Goal: Task Accomplishment & Management: Complete application form

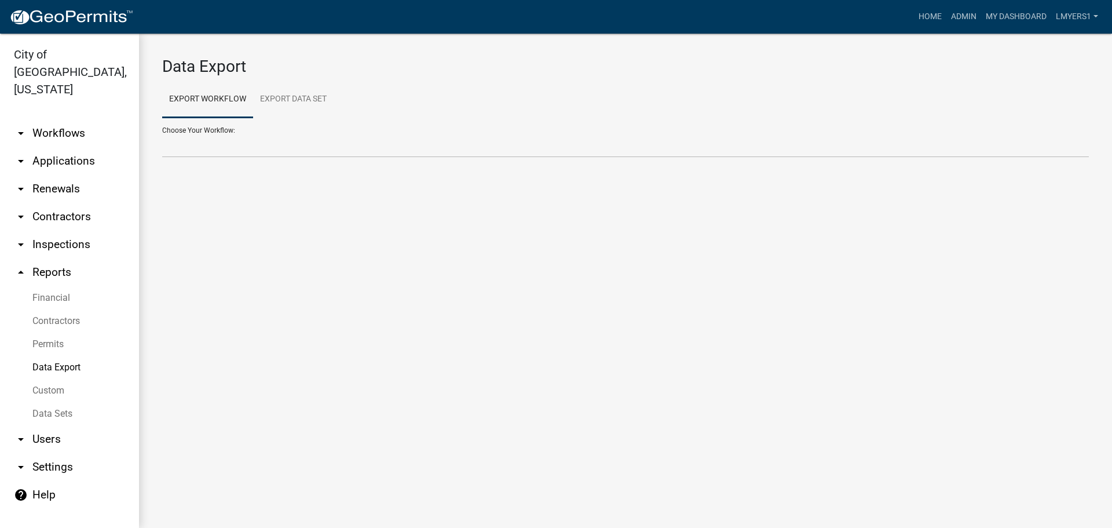
click at [67, 149] on link "arrow_drop_down Applications" at bounding box center [69, 161] width 139 height 28
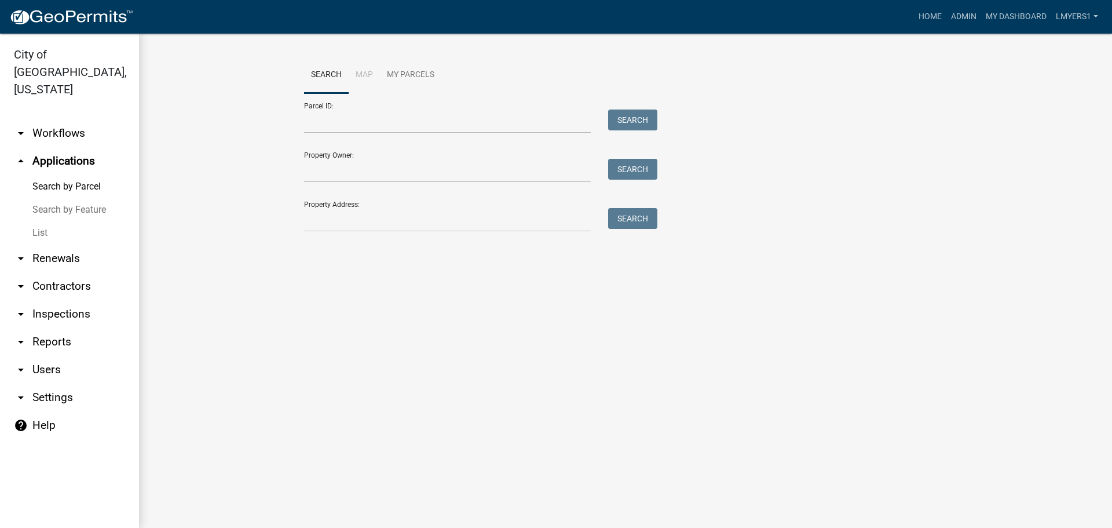
click at [31, 221] on link "List" at bounding box center [69, 232] width 139 height 23
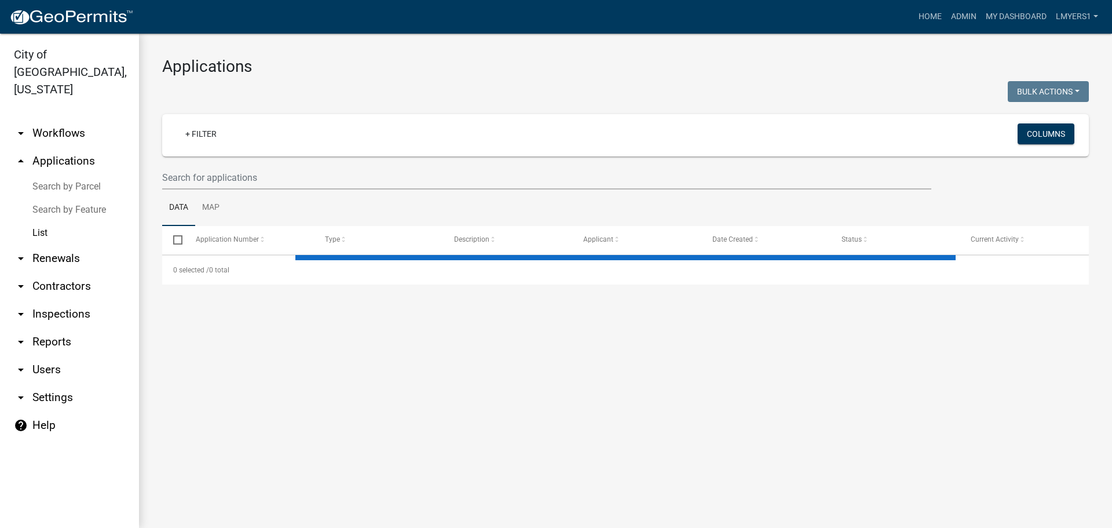
select select "3: 100"
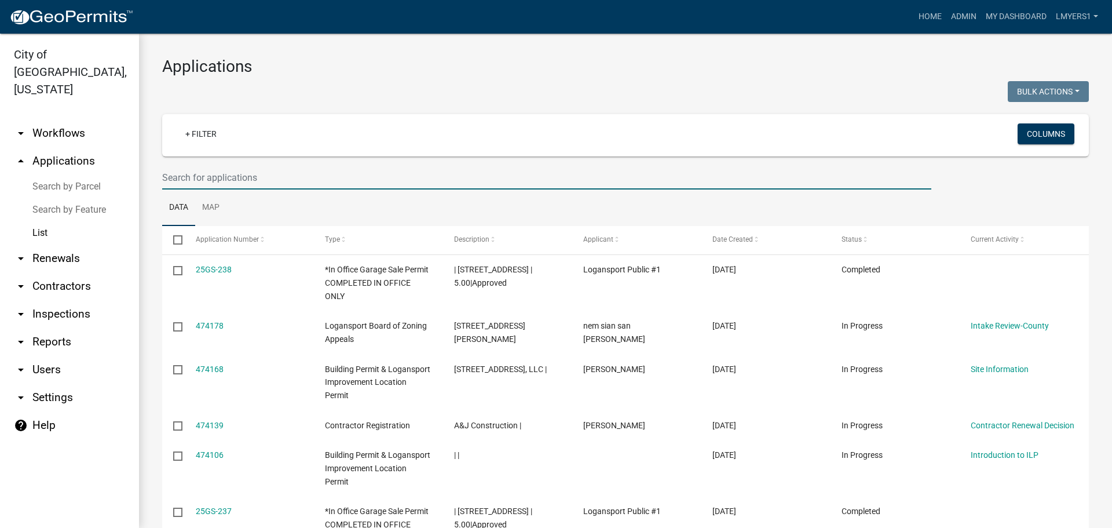
click at [319, 167] on input "text" at bounding box center [546, 178] width 769 height 24
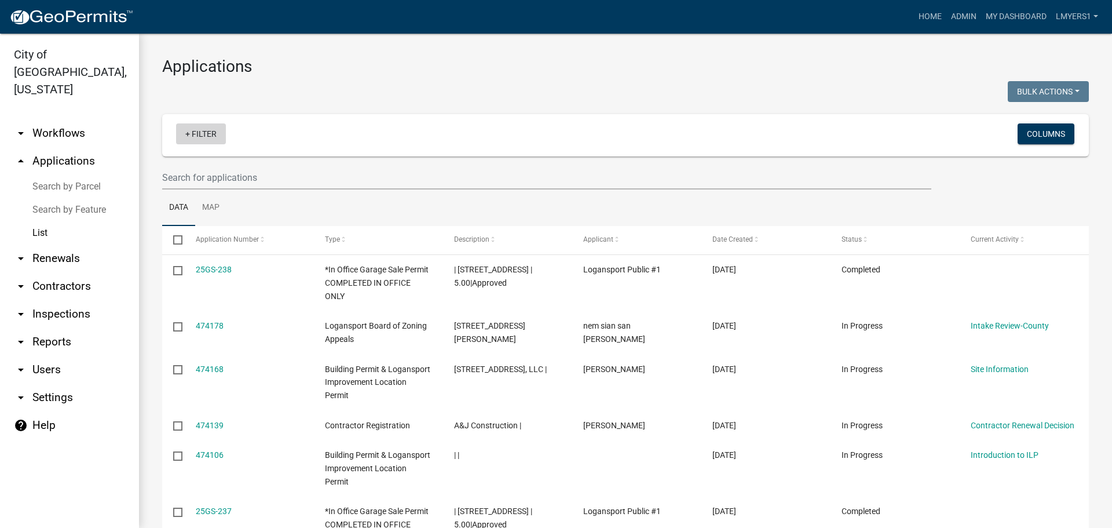
click at [208, 138] on link "+ Filter" at bounding box center [201, 133] width 50 height 21
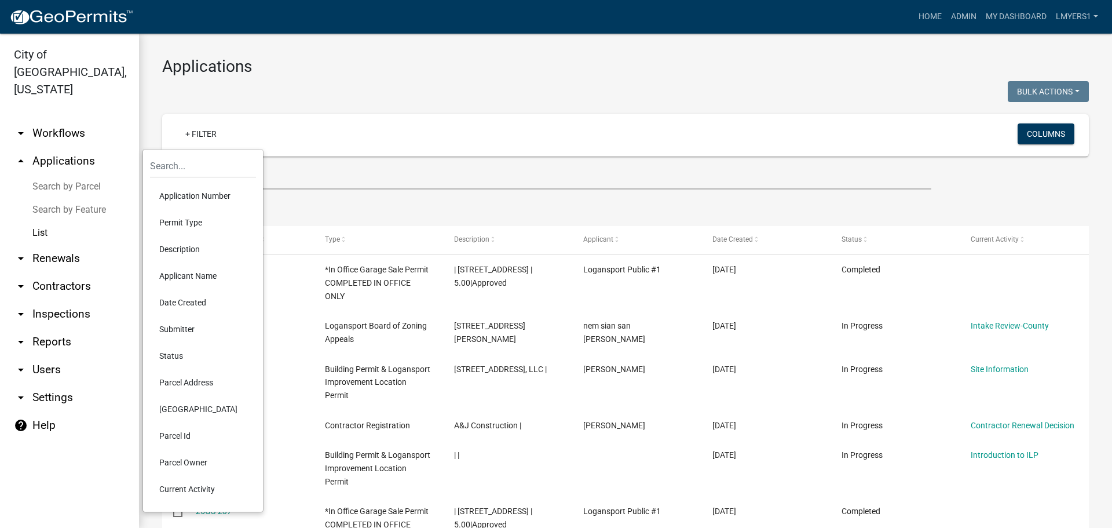
click at [198, 220] on li "Permit Type" at bounding box center [203, 222] width 106 height 27
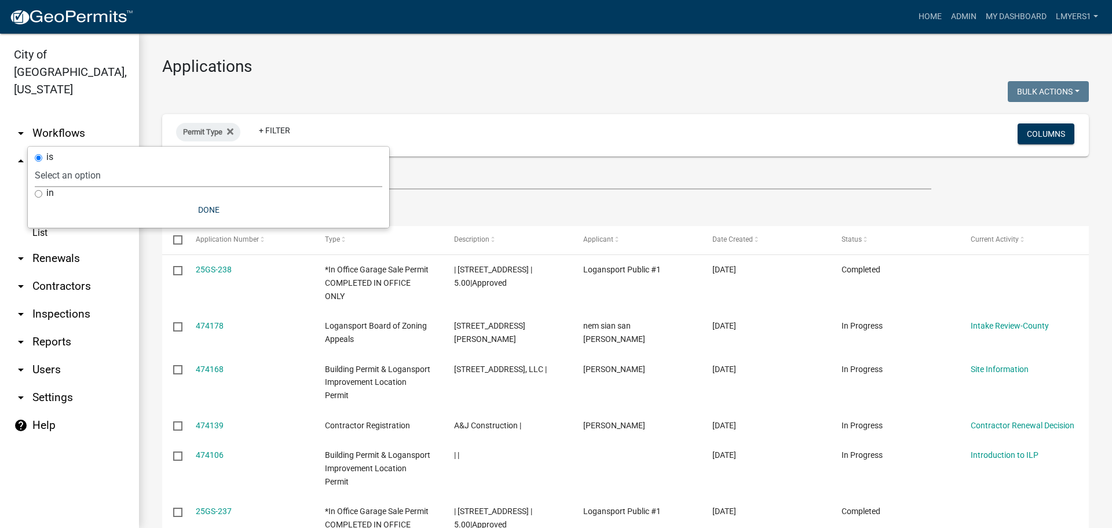
click at [194, 184] on select "Select an option *In Office GARAGE SALE Permit COMPLETED IN OFFICE ONLY Applica…" at bounding box center [209, 175] width 348 height 24
click at [493, 171] on input "text" at bounding box center [546, 178] width 769 height 24
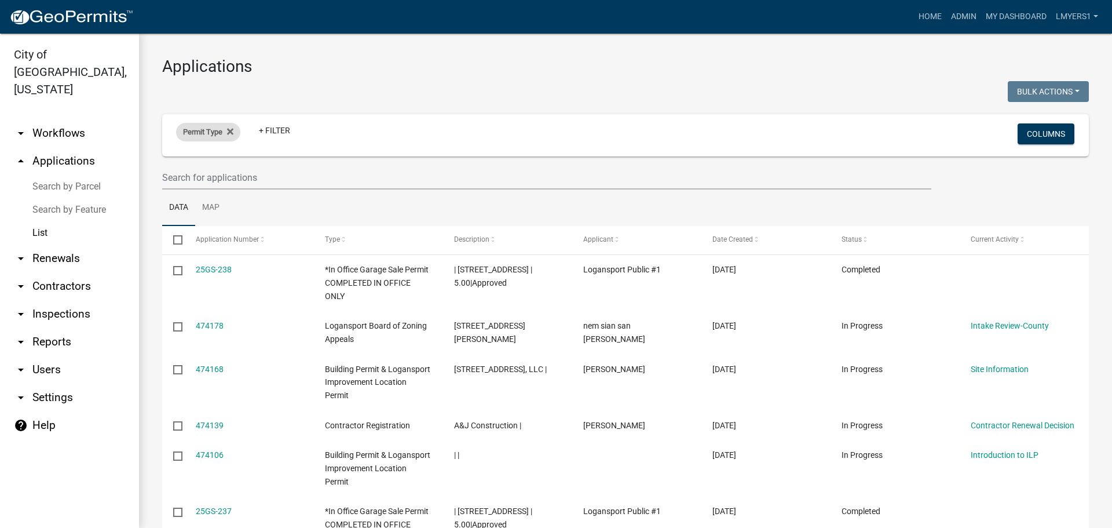
click at [210, 132] on span "Permit Type" at bounding box center [202, 131] width 39 height 9
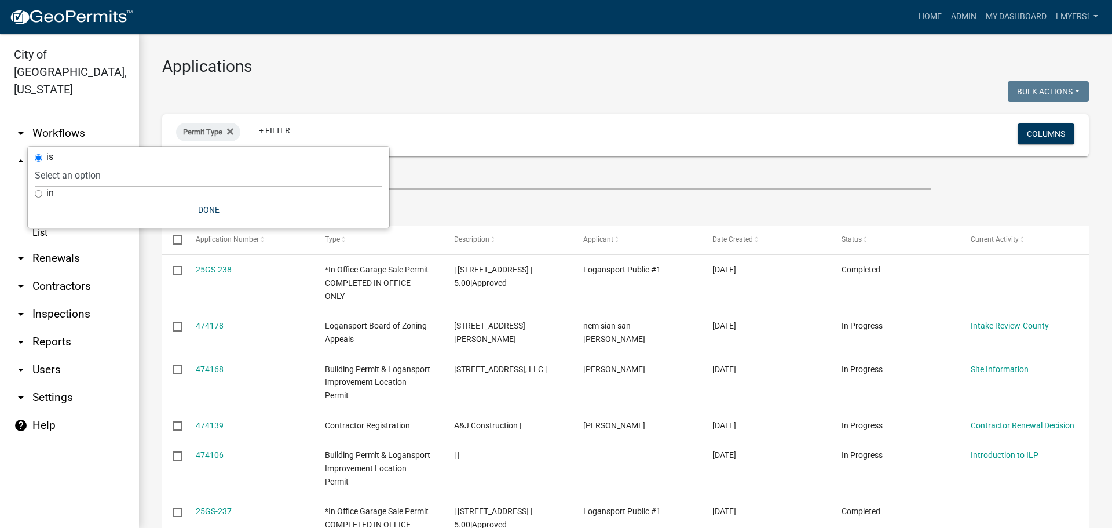
click at [162, 181] on select "Select an option *In Office GARAGE SALE Permit COMPLETED IN OFFICE ONLY Applica…" at bounding box center [209, 175] width 348 height 24
select select "4cad804a-3531-44f1-ab74-5ad4e14afaac"
click at [112, 163] on select "Select an option *In Office GARAGE SALE Permit COMPLETED IN OFFICE ONLY Applica…" at bounding box center [209, 175] width 348 height 24
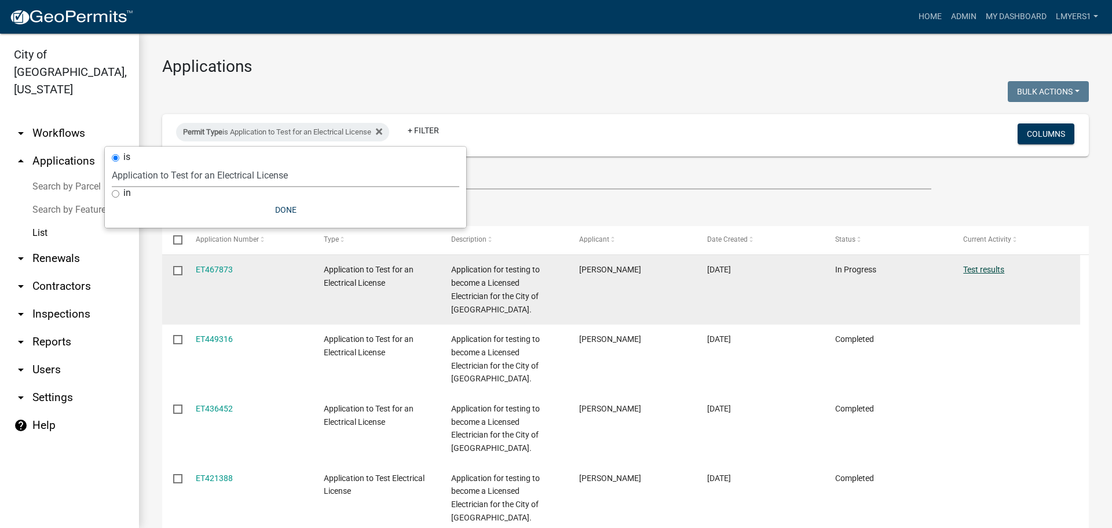
click at [976, 266] on link "Test results" at bounding box center [983, 269] width 41 height 9
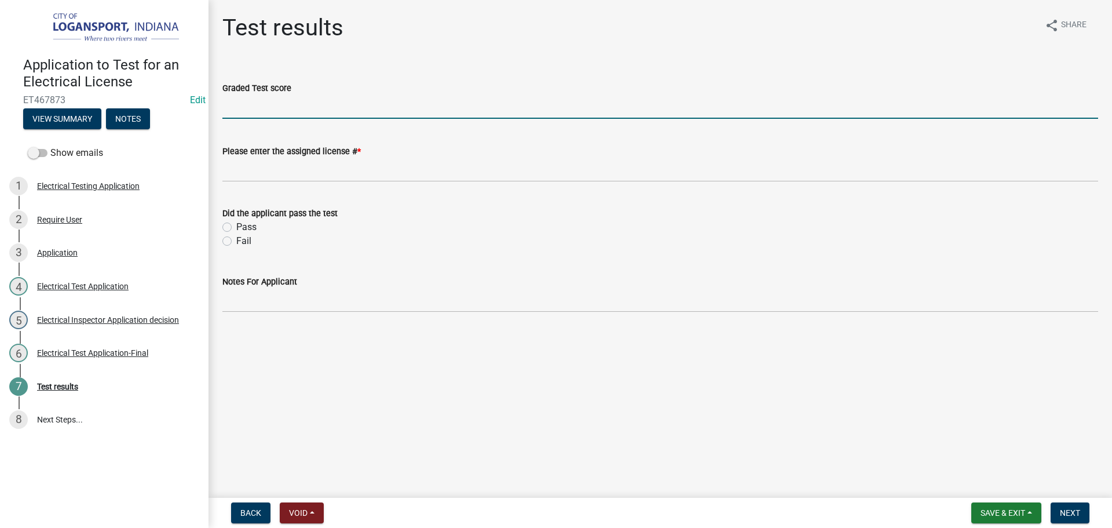
click at [277, 113] on input "Graded Test score" at bounding box center [660, 107] width 876 height 24
type input "70%"
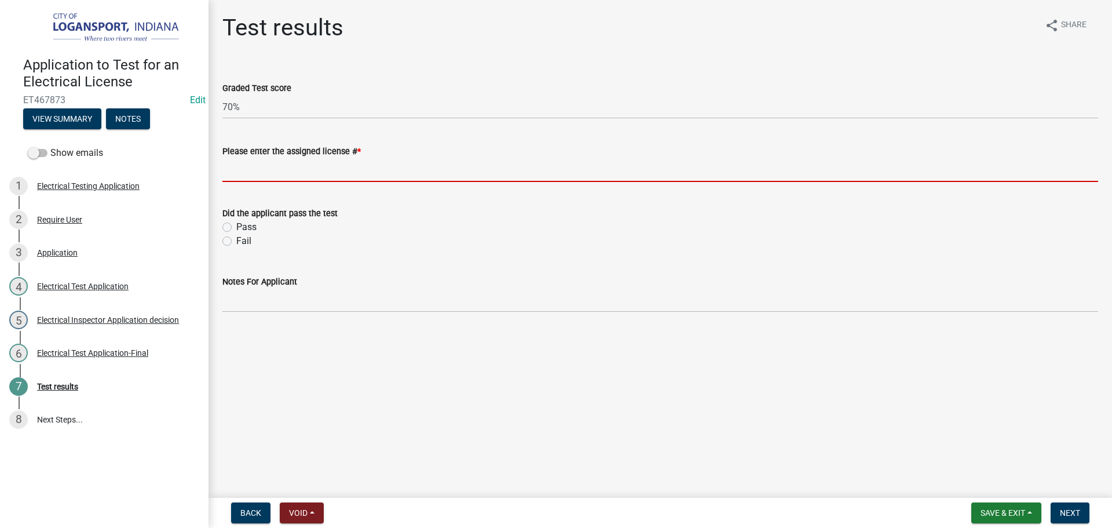
click at [271, 180] on input "text" at bounding box center [660, 170] width 876 height 24
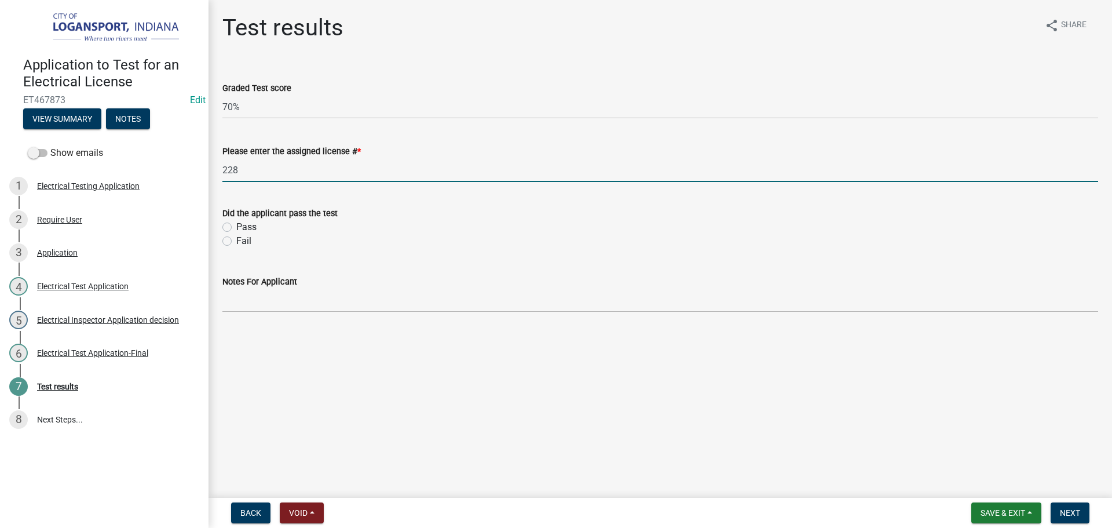
type input "228"
click at [236, 228] on label "Pass" at bounding box center [246, 227] width 20 height 14
click at [236, 228] on input "Pass" at bounding box center [240, 224] width 8 height 8
radio input "true"
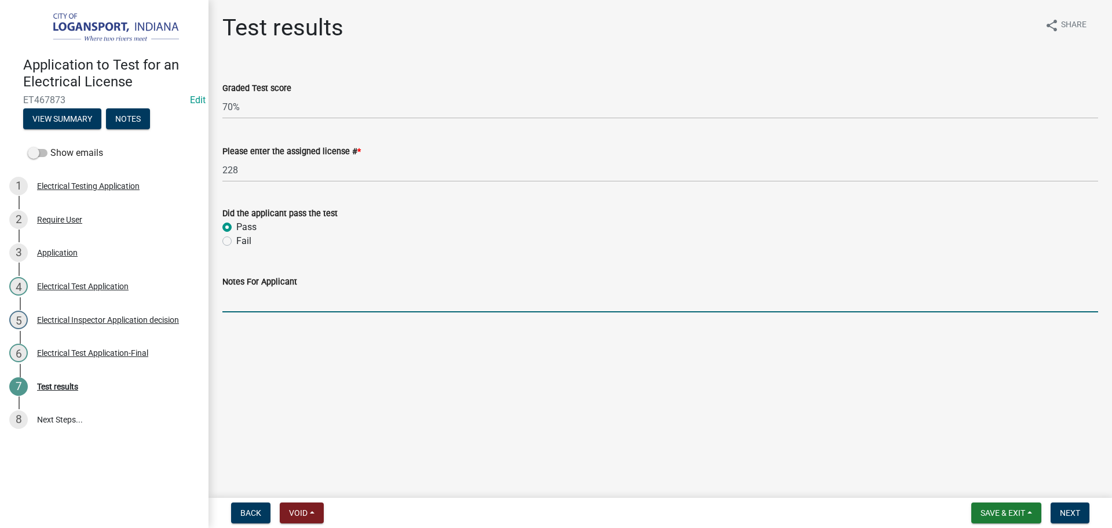
click at [253, 298] on input "Notes For Applicant" at bounding box center [660, 301] width 876 height 24
type input "Congrats!"
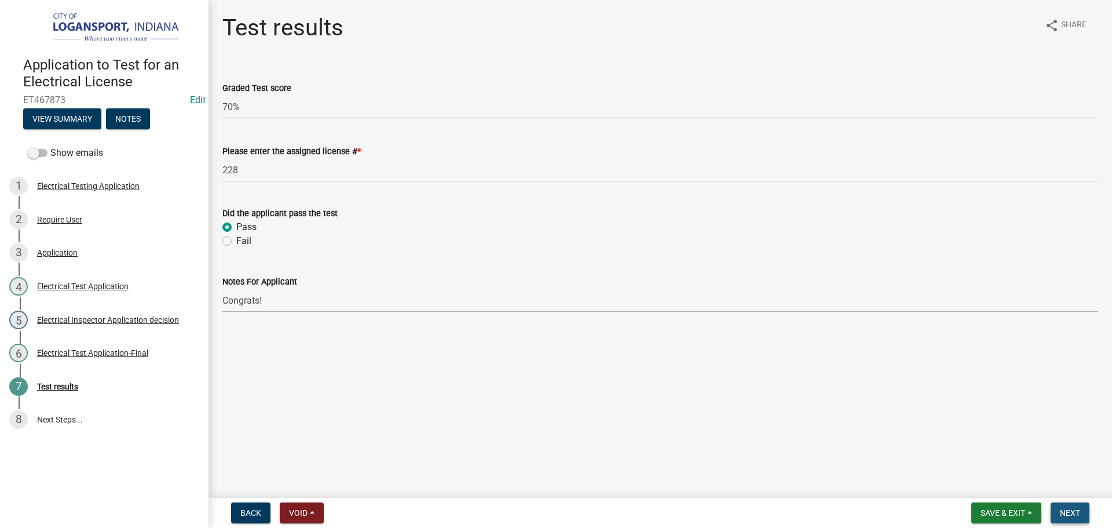
click at [1076, 513] on span "Next" at bounding box center [1070, 512] width 20 height 9
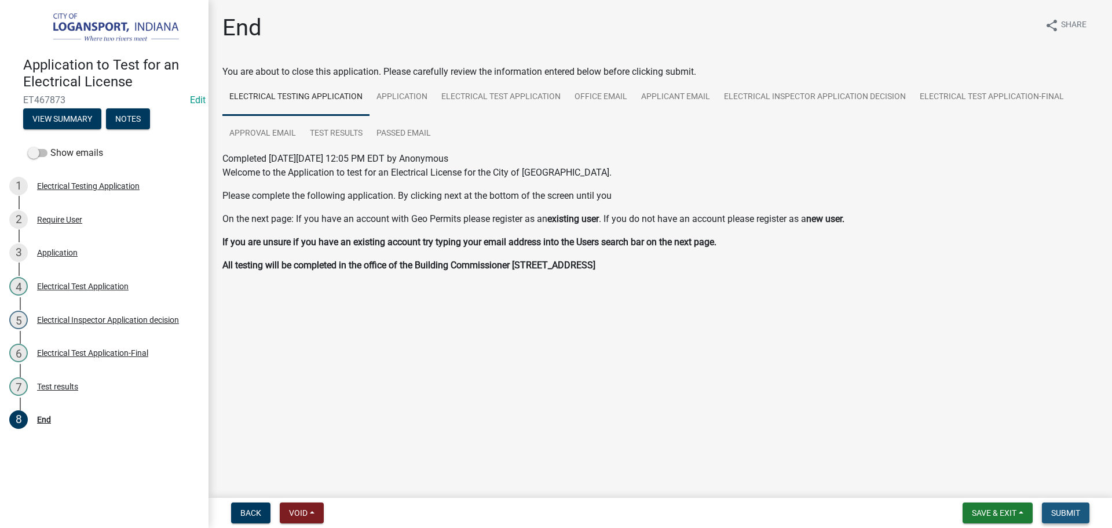
click at [1074, 513] on span "Submit" at bounding box center [1065, 512] width 29 height 9
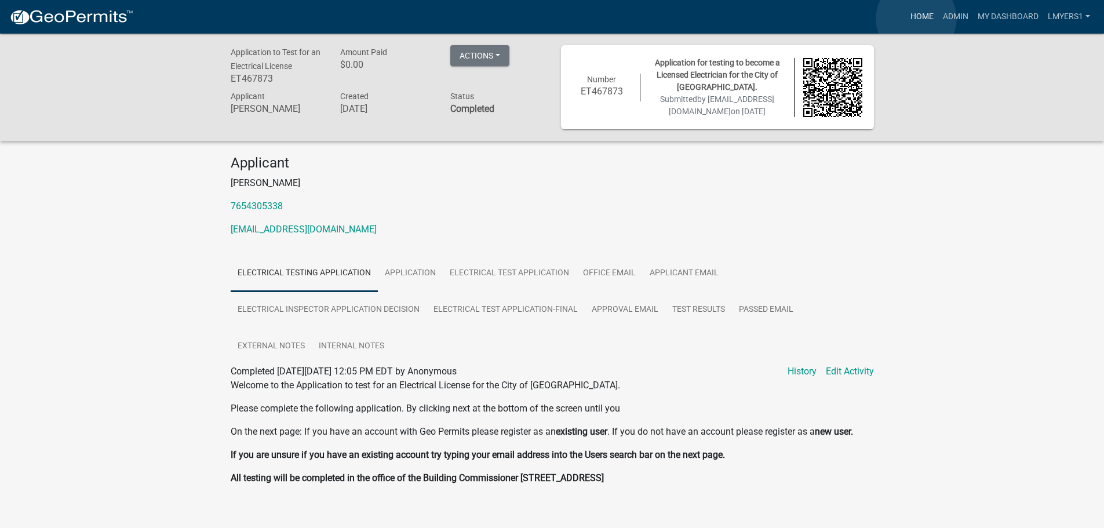
click at [916, 19] on link "Home" at bounding box center [922, 17] width 32 height 22
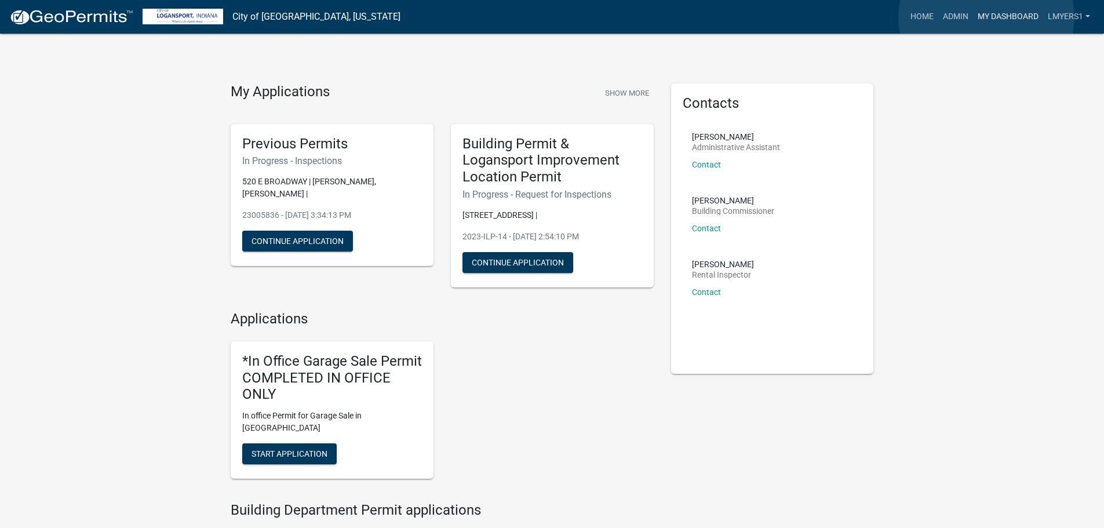
click at [987, 17] on link "My Dashboard" at bounding box center [1008, 17] width 70 height 22
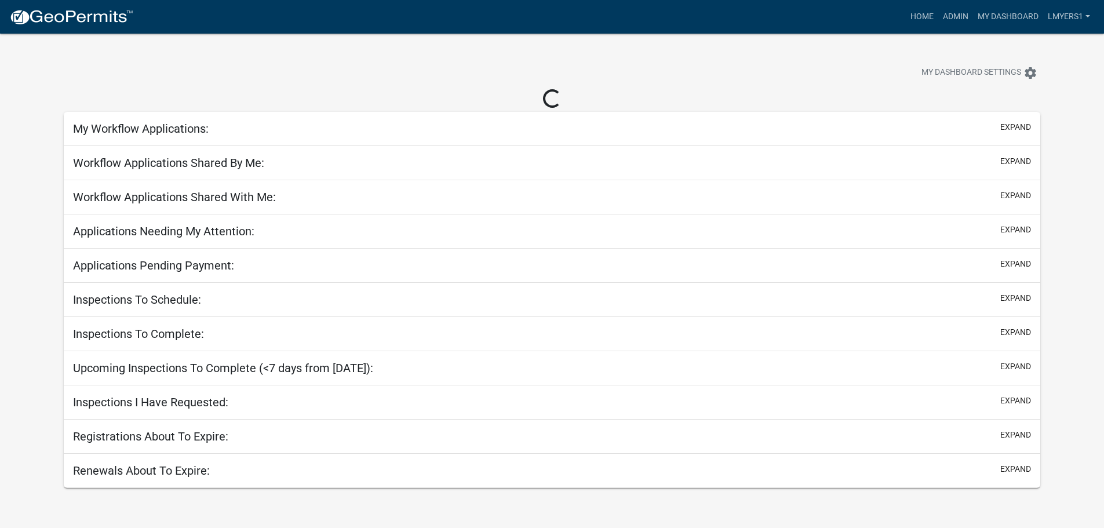
select select "2: 50"
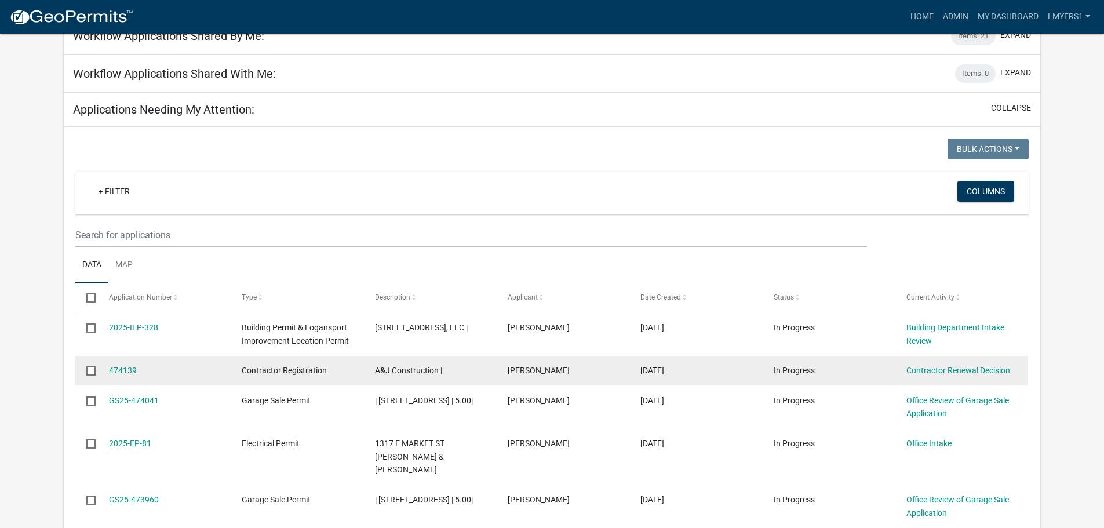
scroll to position [116, 0]
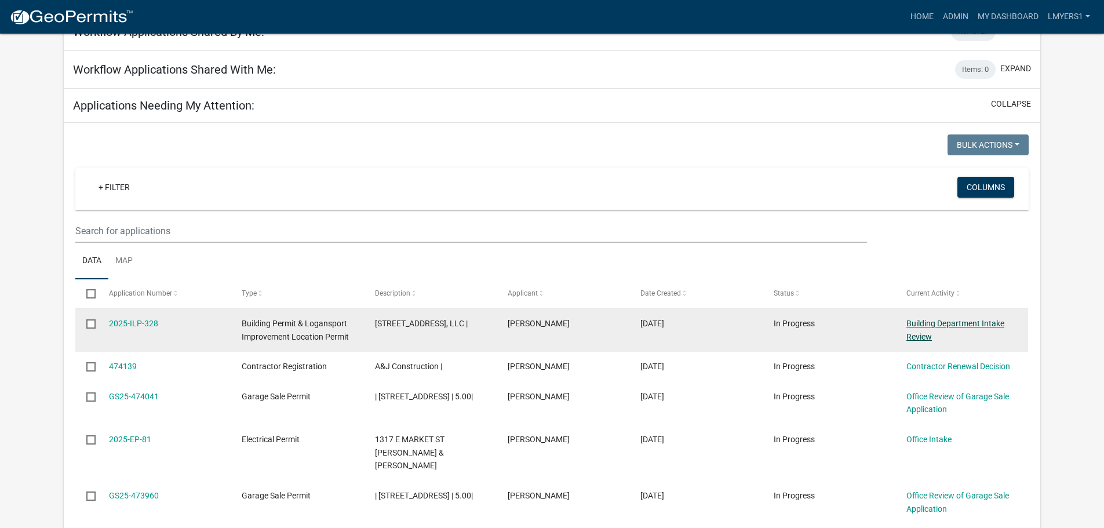
click at [985, 325] on link "Building Department Intake Review" at bounding box center [955, 330] width 98 height 23
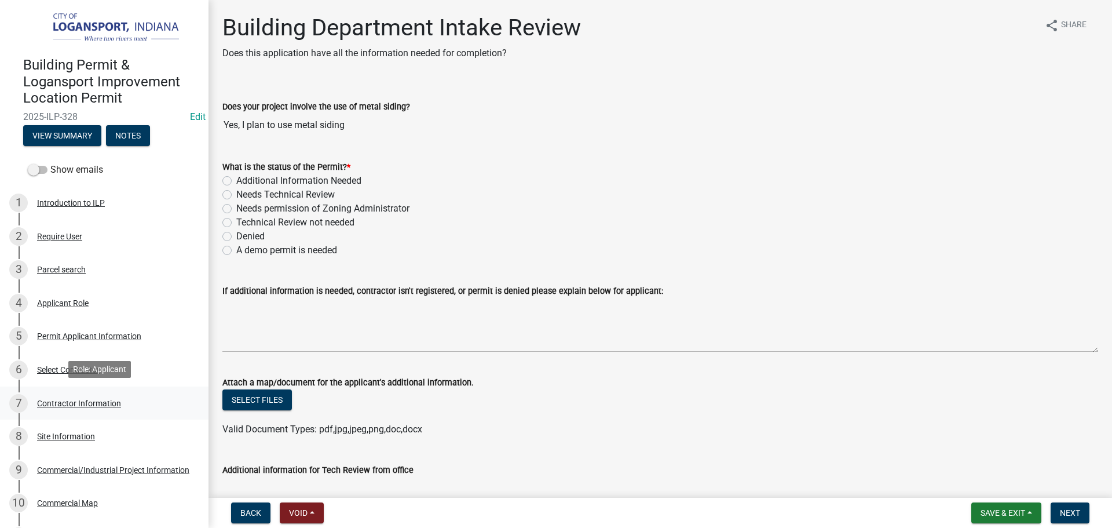
click at [67, 399] on div "Contractor Information" at bounding box center [79, 403] width 84 height 8
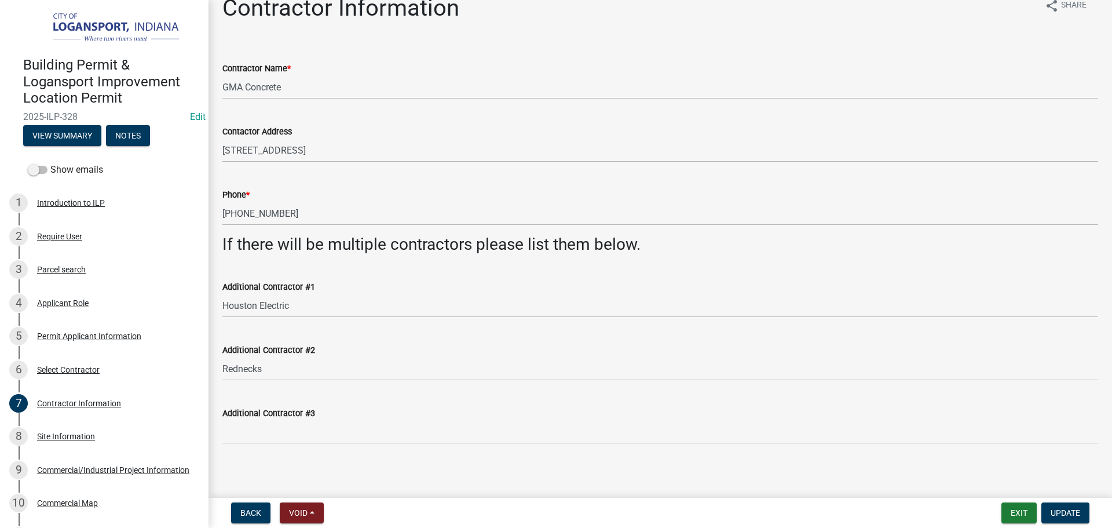
scroll to position [25, 0]
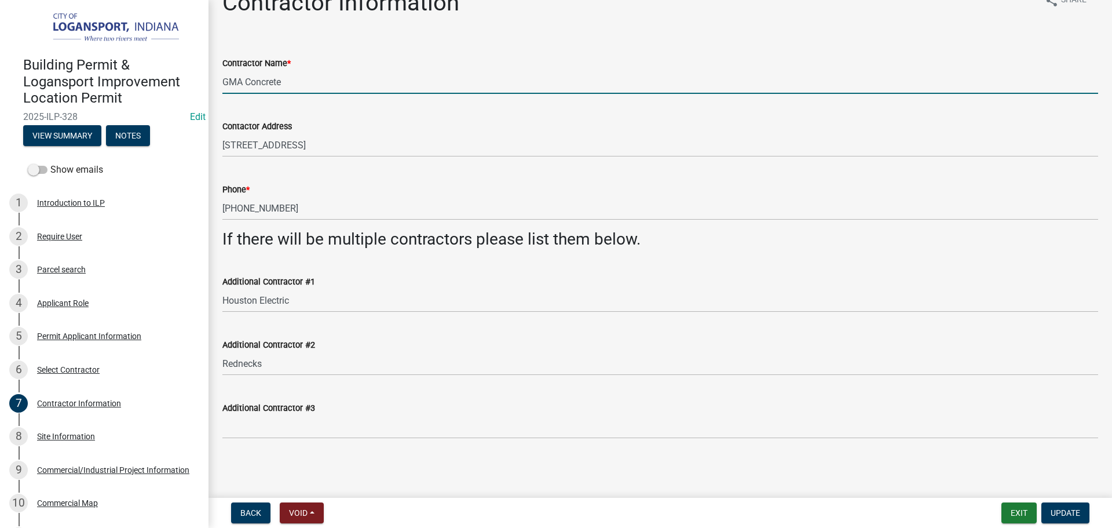
click at [254, 80] on input "GMA Concrete" at bounding box center [660, 82] width 876 height 24
click at [324, 85] on input "GMA Concrete" at bounding box center [660, 82] width 876 height 24
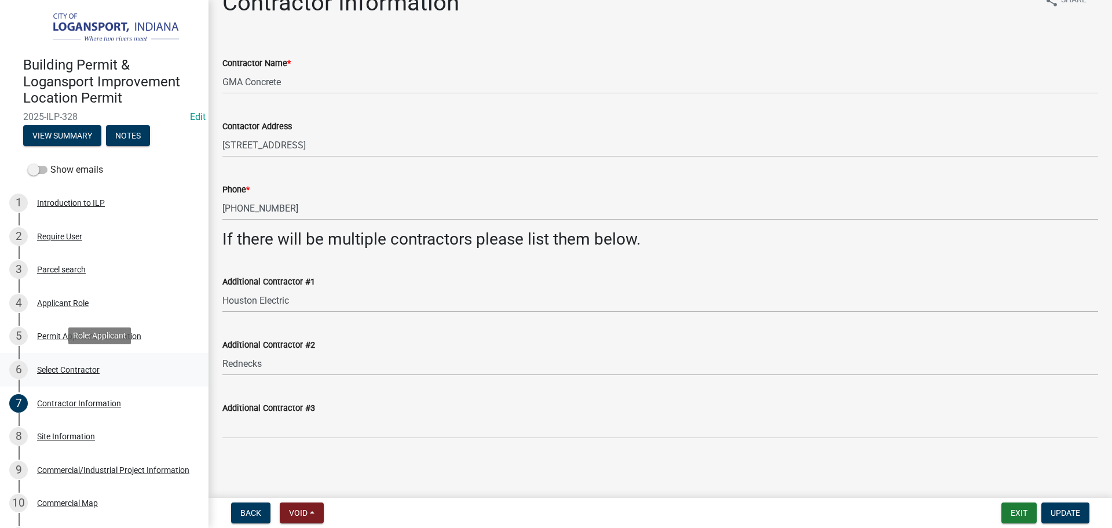
click at [84, 366] on div "Select Contractor" at bounding box center [68, 370] width 63 height 8
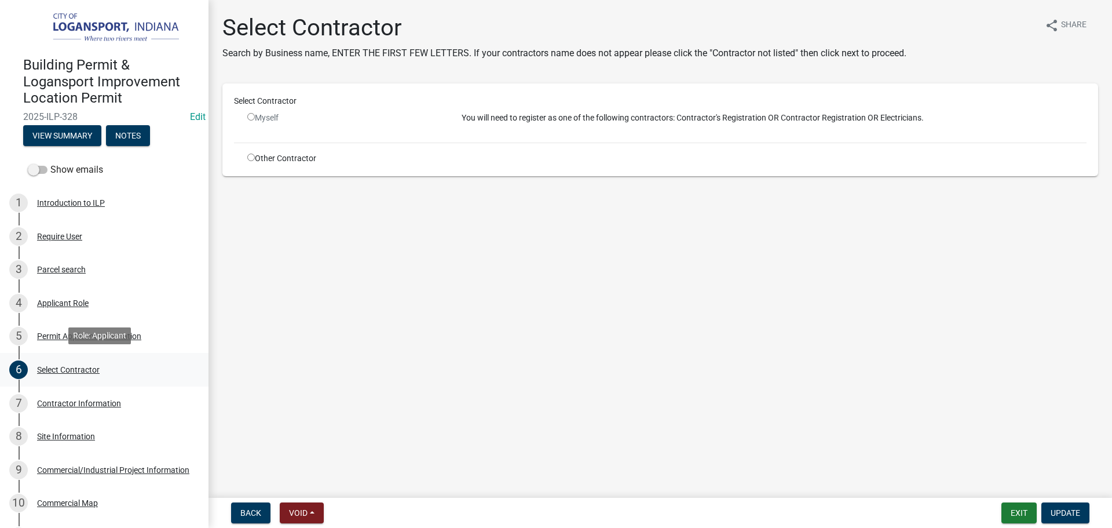
click at [83, 371] on div "Select Contractor" at bounding box center [68, 370] width 63 height 8
click at [92, 335] on div "Permit Applicant Information" at bounding box center [89, 336] width 104 height 8
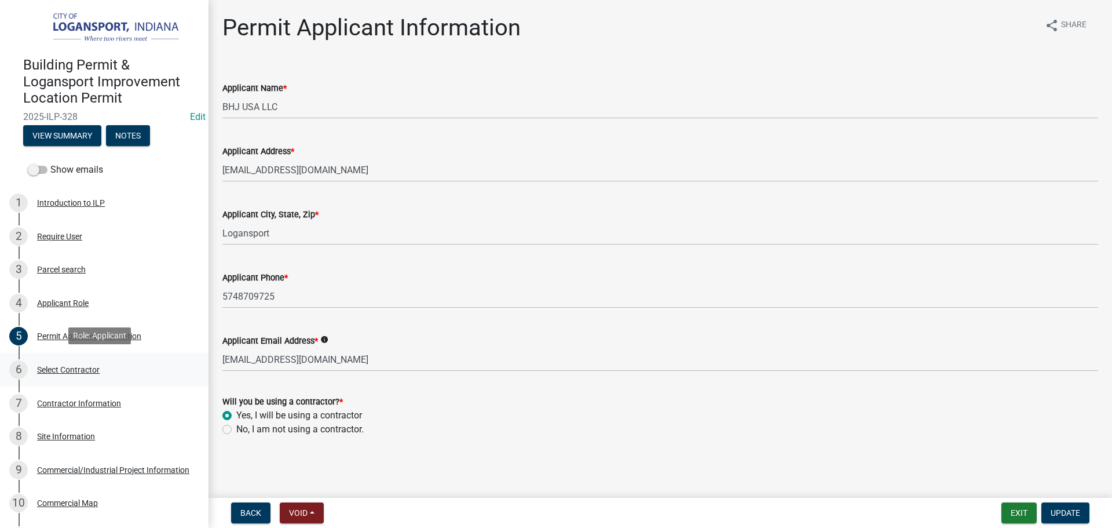
click at [85, 366] on div "Select Contractor" at bounding box center [68, 370] width 63 height 8
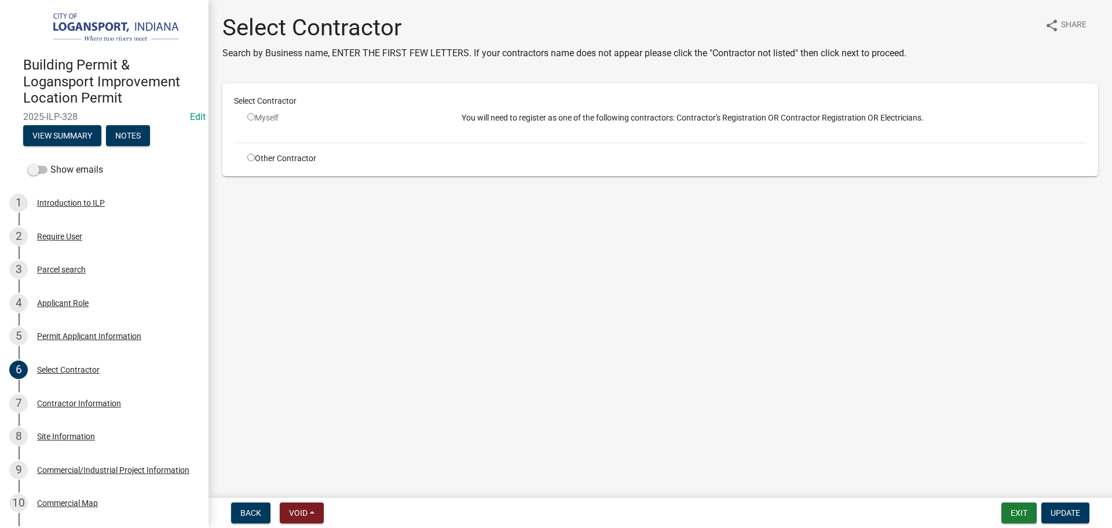
click at [250, 159] on input "radio" at bounding box center [251, 158] width 8 height 8
radio input "true"
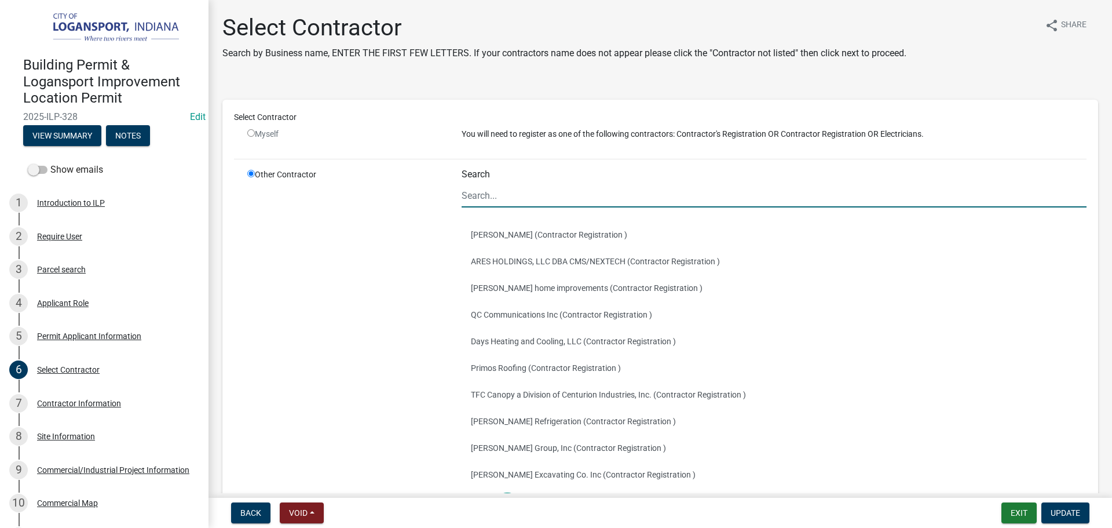
click at [480, 193] on input "Search" at bounding box center [774, 196] width 625 height 24
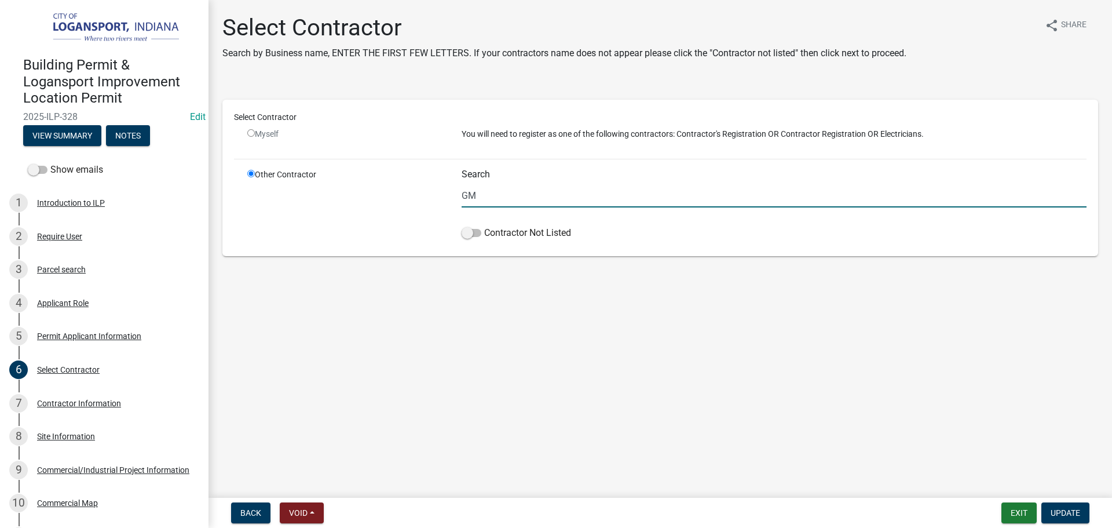
type input "G"
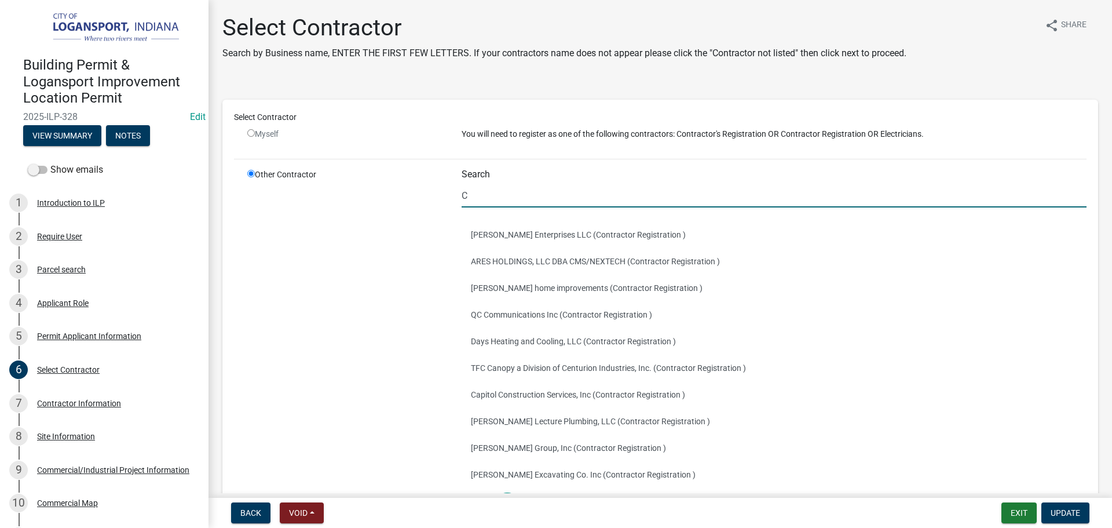
type input "C"
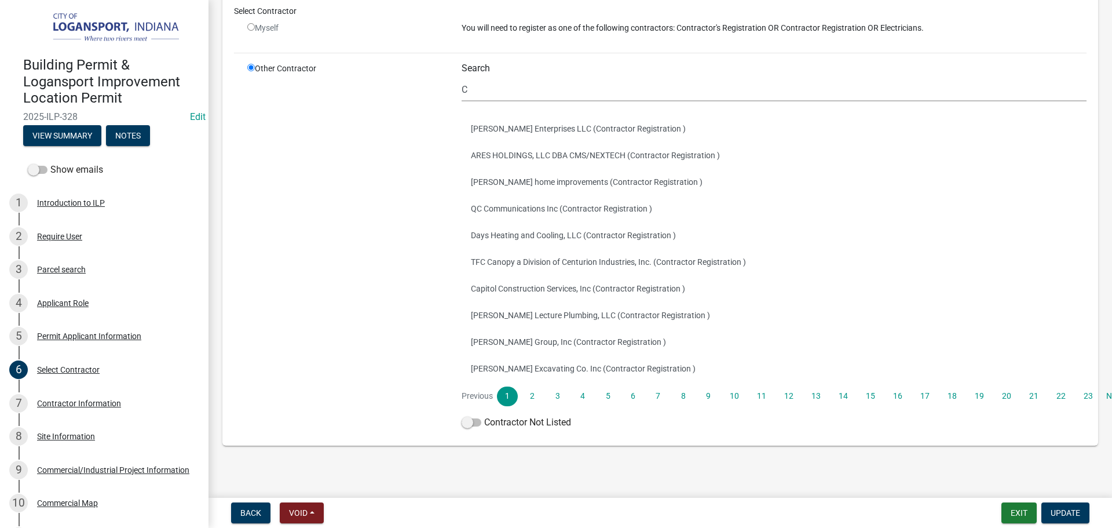
scroll to position [113, 0]
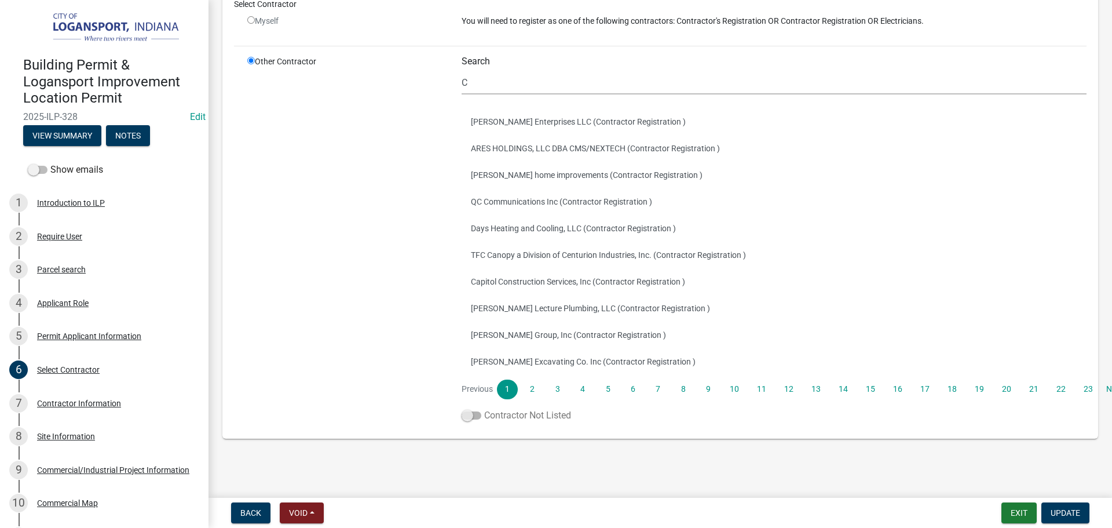
click at [467, 415] on span at bounding box center [472, 415] width 20 height 8
click at [484, 408] on input "Contractor Not Listed" at bounding box center [484, 408] width 0 height 0
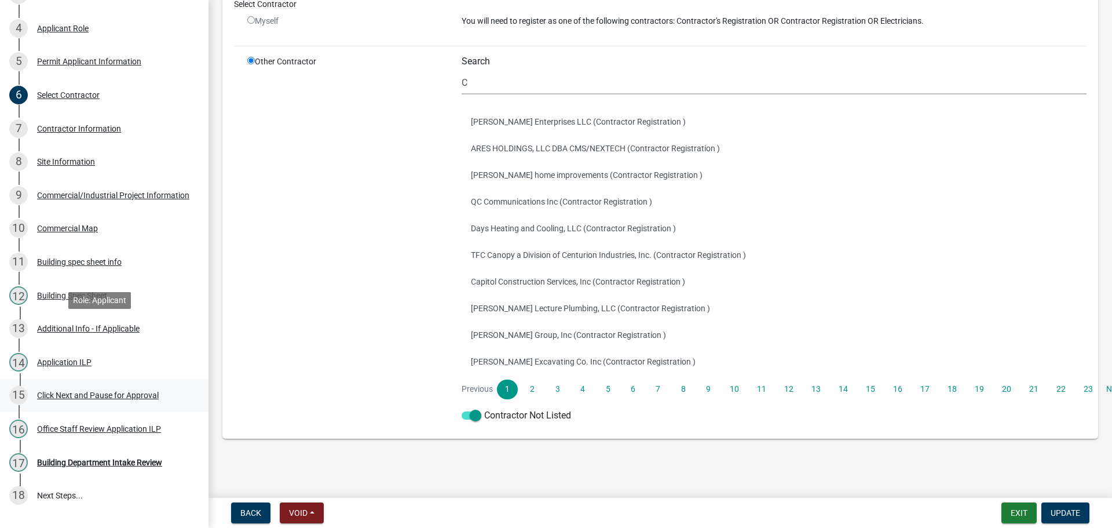
scroll to position [339, 0]
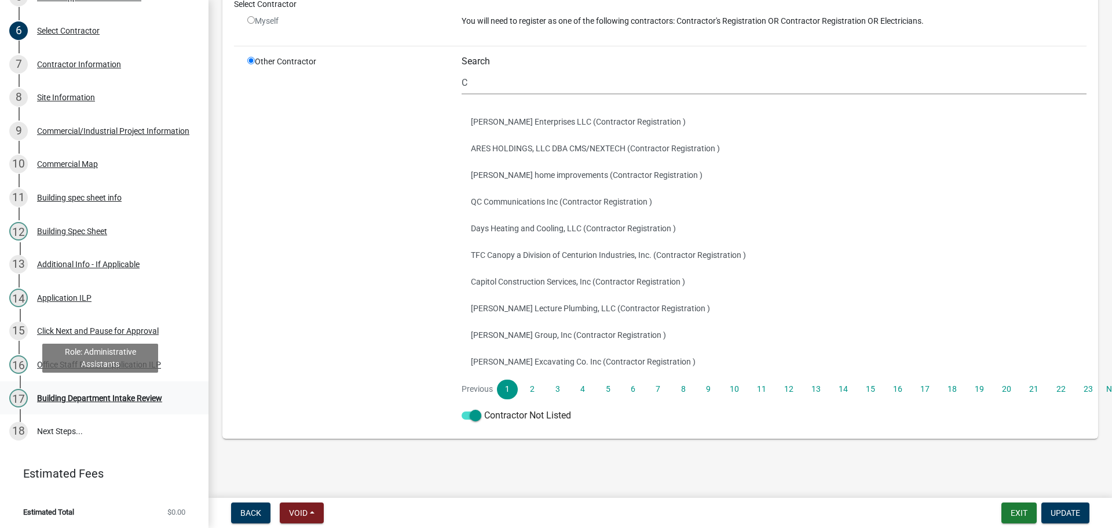
click at [120, 396] on div "Building Department Intake Review" at bounding box center [99, 398] width 125 height 8
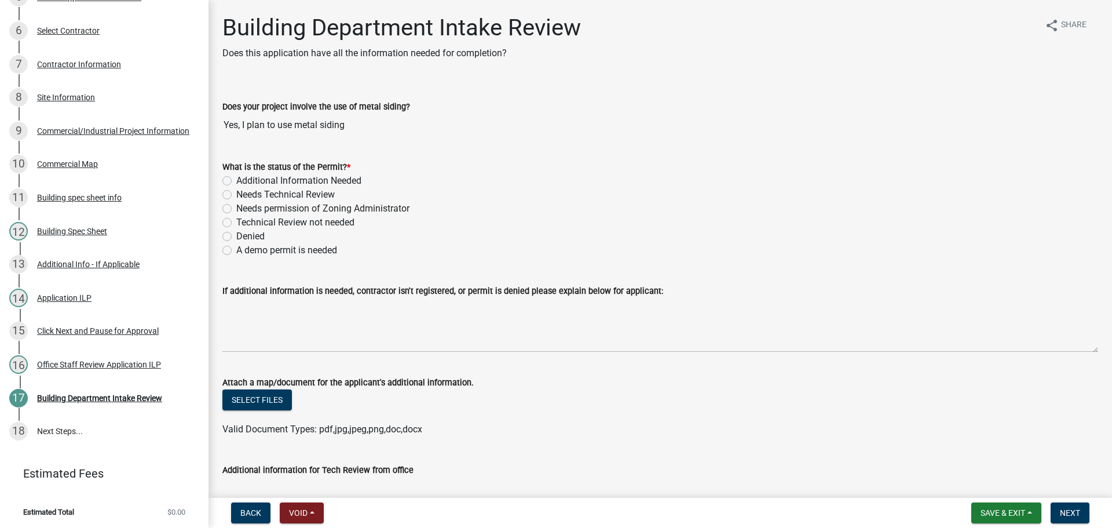
click at [231, 181] on div "Additional Information Needed" at bounding box center [660, 181] width 876 height 14
click at [228, 185] on div "Additional Information Needed" at bounding box center [660, 181] width 876 height 14
click at [236, 182] on label "Additional Information Needed" at bounding box center [298, 181] width 125 height 14
click at [236, 181] on input "Additional Information Needed" at bounding box center [240, 178] width 8 height 8
radio input "true"
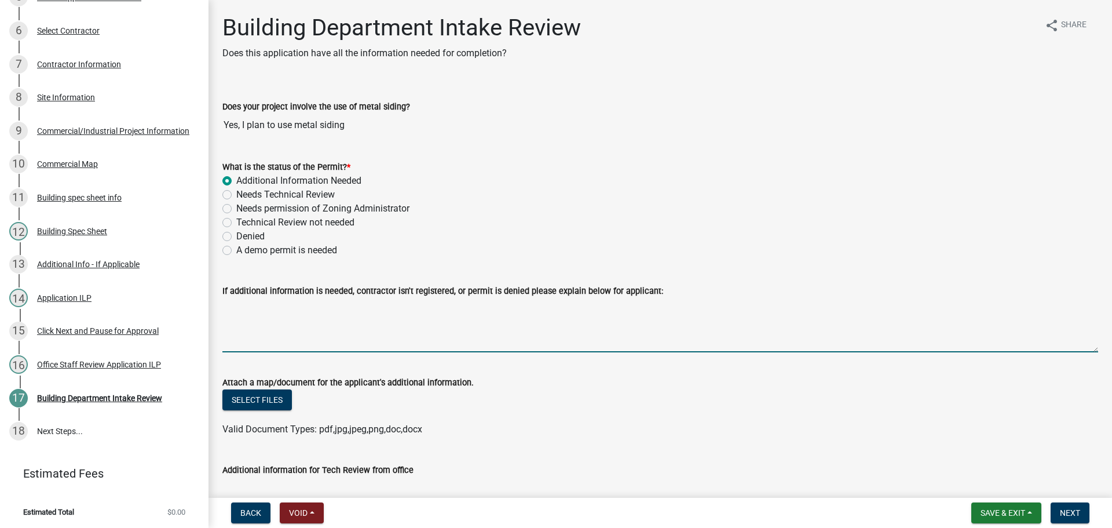
click at [261, 322] on textarea "If additional information is needed, contractor isn't registered, or permit is …" at bounding box center [660, 325] width 876 height 54
click at [283, 304] on textarea "GMA Concrete will need to renew their contractors registration in order to proc…" at bounding box center [660, 325] width 876 height 54
click at [697, 320] on textarea "GMA Concrete and Redneck will need to renew their contractors registration in o…" at bounding box center [660, 325] width 876 height 54
click at [337, 308] on textarea "GMA Concrete and Redneck will need to renew their contractors registration in o…" at bounding box center [660, 325] width 876 height 54
click at [415, 304] on textarea "GMA Concrete and Rednecks will need to renew their contractors registration in …" at bounding box center [660, 325] width 876 height 54
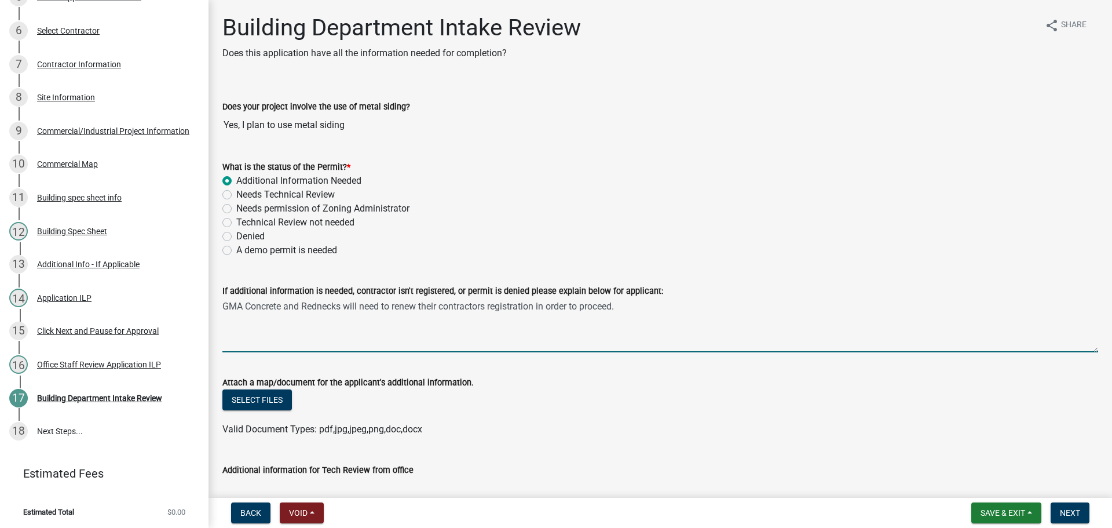
click at [419, 306] on textarea "GMA Concrete and Rednecks will need to renew their contractors registration in …" at bounding box center [660, 325] width 876 height 54
drag, startPoint x: 341, startPoint y: 304, endPoint x: 286, endPoint y: 312, distance: 56.1
click at [286, 312] on textarea "GMA Concrete and Rednecks will need to renew their contractors registration in …" at bounding box center [660, 325] width 876 height 54
click at [563, 308] on textarea "GMA Concrete will need to renew their contractors registration in order to proc…" at bounding box center [660, 325] width 876 height 54
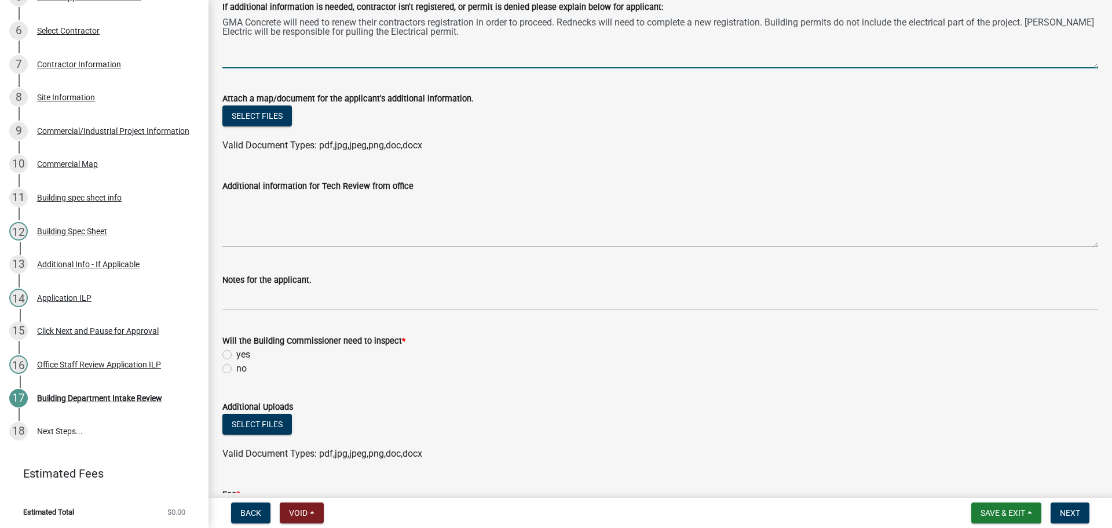
scroll to position [290, 0]
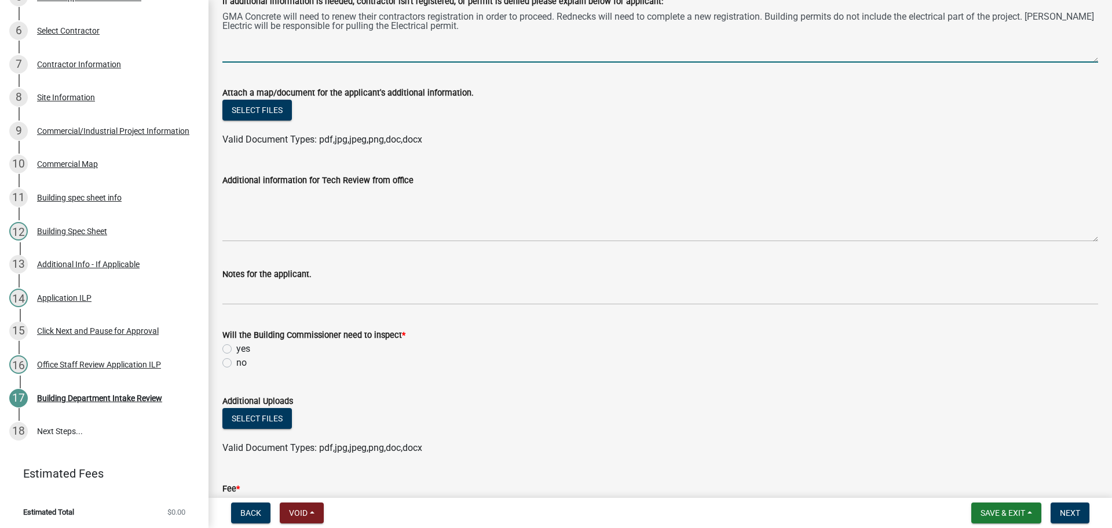
type textarea "GMA Concrete will need to renew their contractors registration in order to proc…"
click at [236, 349] on label "yes" at bounding box center [243, 349] width 14 height 14
click at [236, 349] on input "yes" at bounding box center [240, 346] width 8 height 8
radio input "true"
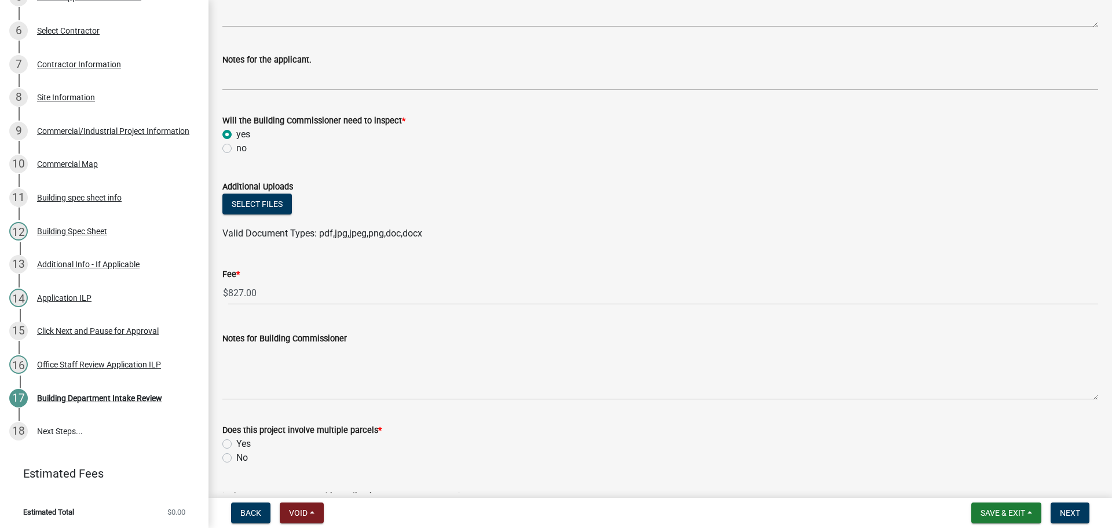
scroll to position [521, 0]
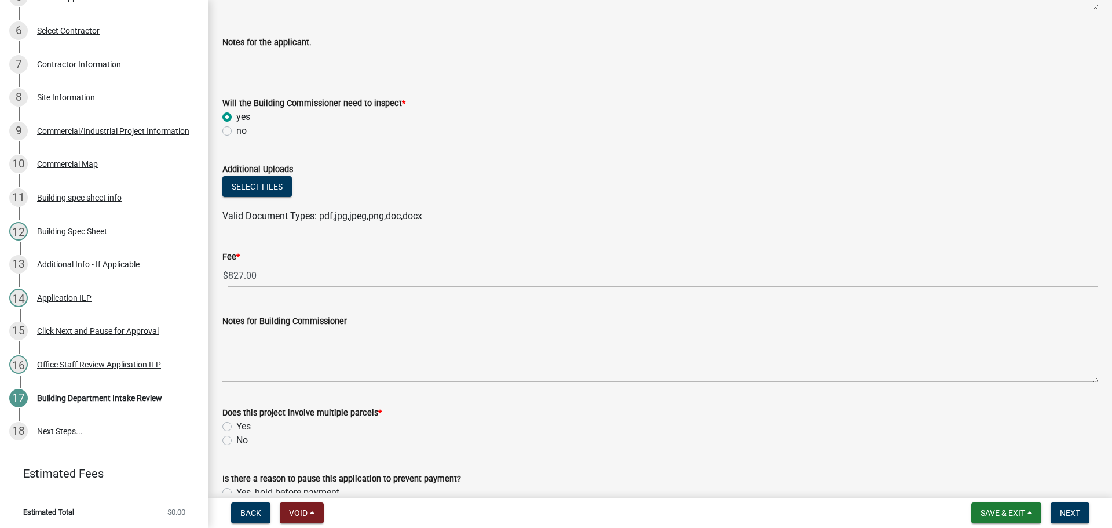
click at [236, 438] on label "No" at bounding box center [242, 440] width 12 height 14
click at [236, 438] on input "No" at bounding box center [240, 437] width 8 height 8
radio input "true"
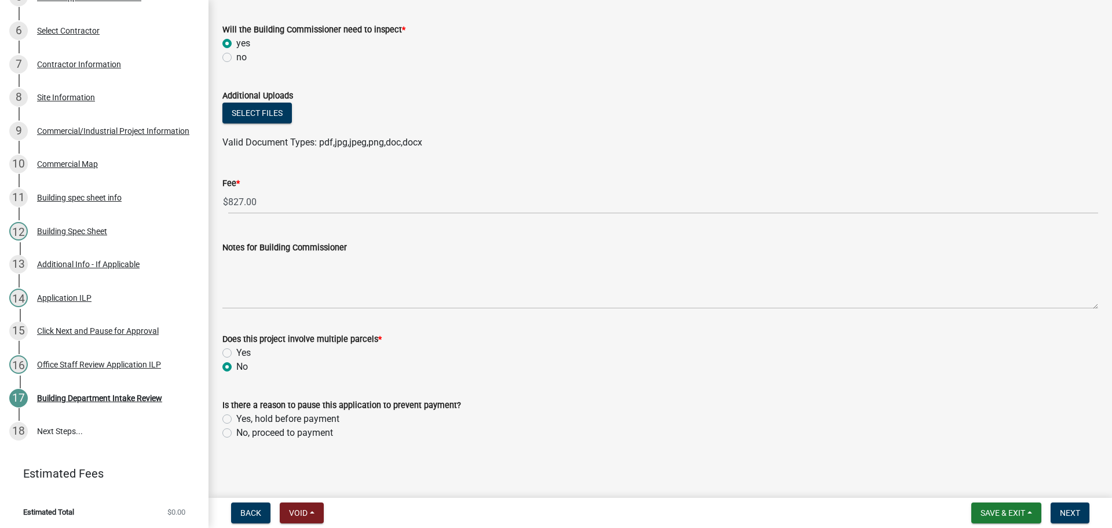
scroll to position [597, 0]
click at [232, 429] on div "No, proceed to payment" at bounding box center [660, 430] width 876 height 14
click at [236, 429] on label "No, proceed to payment" at bounding box center [284, 430] width 97 height 14
click at [236, 429] on input "No, proceed to payment" at bounding box center [240, 427] width 8 height 8
radio input "true"
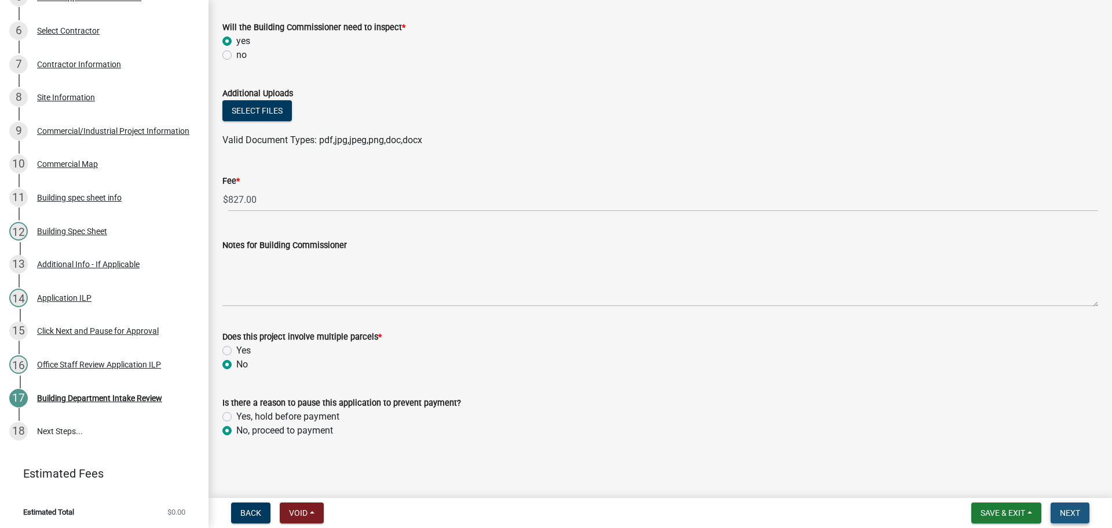
click at [1079, 510] on span "Next" at bounding box center [1070, 512] width 20 height 9
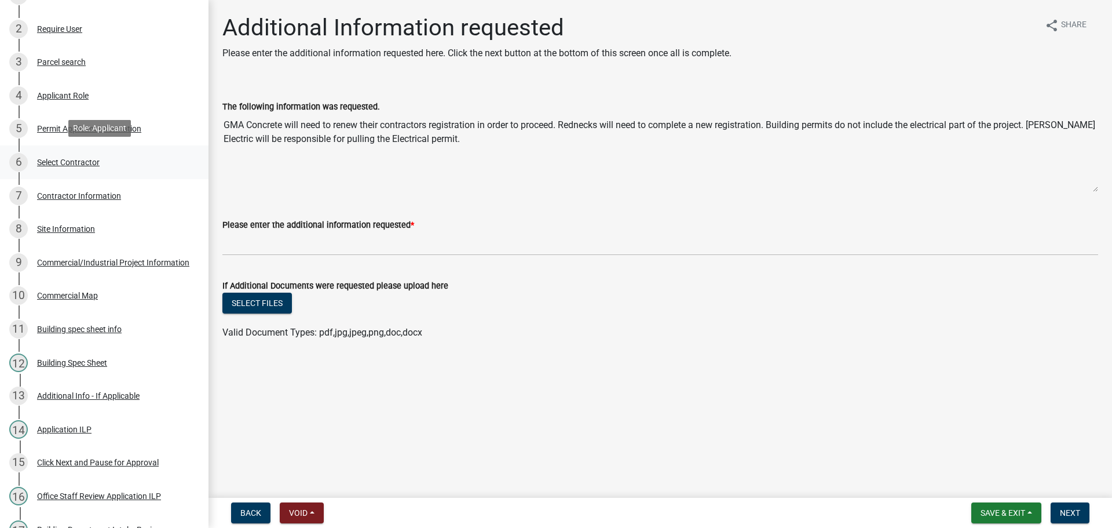
scroll to position [0, 0]
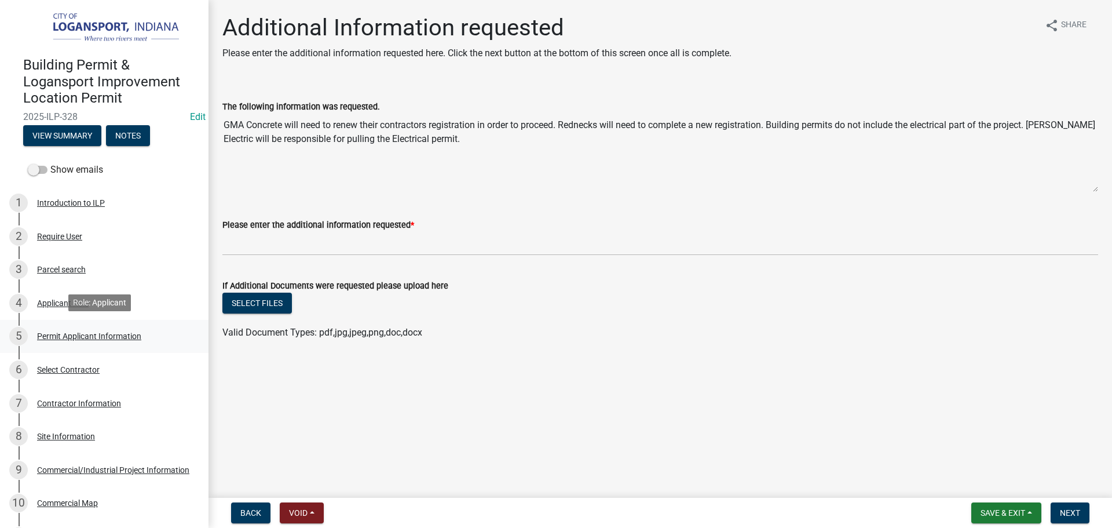
click at [67, 338] on div "Permit Applicant Information" at bounding box center [89, 336] width 104 height 8
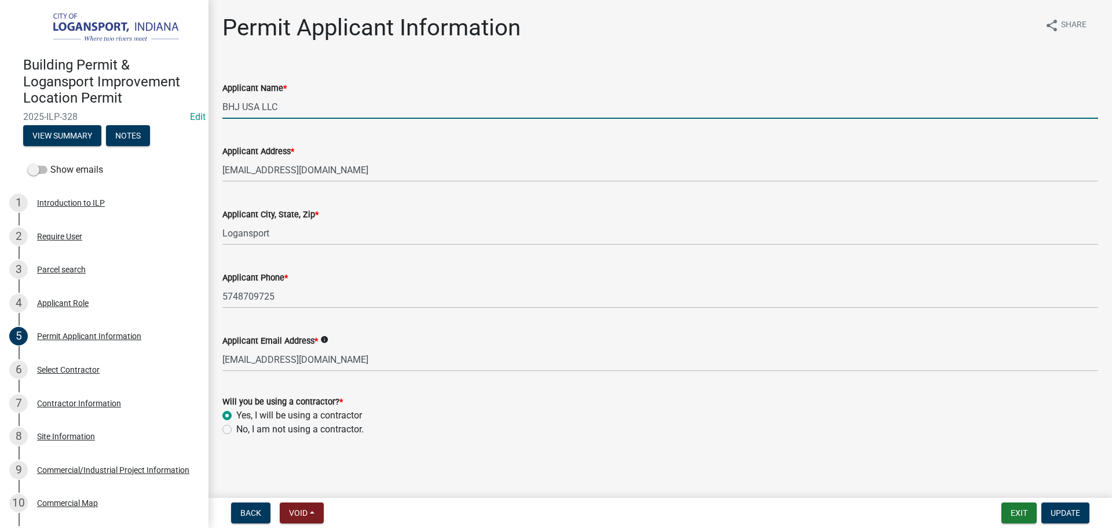
click at [228, 107] on input "BHJ USA LLC" at bounding box center [660, 107] width 876 height 24
click at [225, 106] on input "BHJ USA LLC" at bounding box center [660, 107] width 876 height 24
type input "Shaun Kreighbaum BHJ USA LLC"
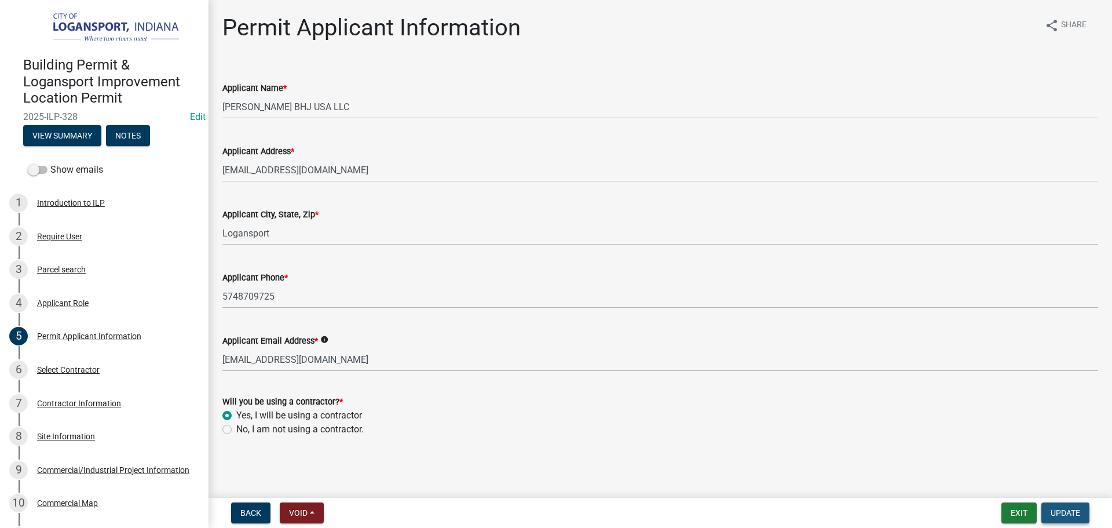
click at [1065, 511] on span "Update" at bounding box center [1066, 512] width 30 height 9
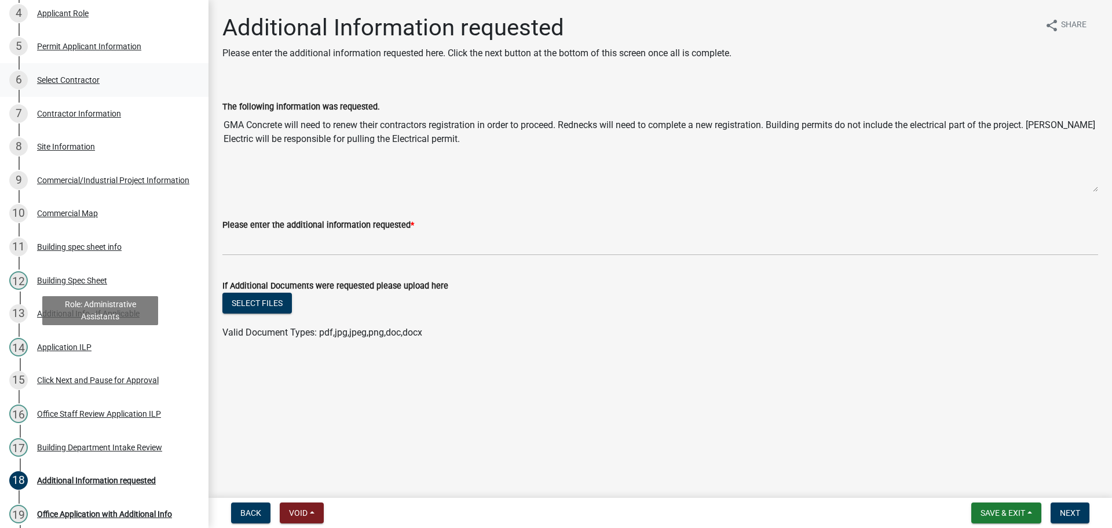
scroll to position [232, 0]
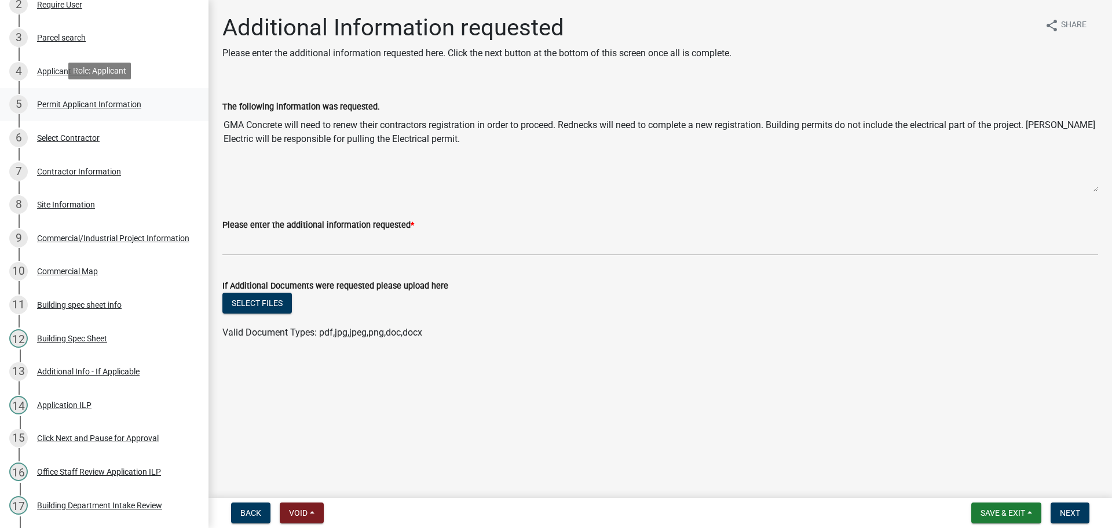
click at [92, 97] on div "5 Permit Applicant Information" at bounding box center [99, 104] width 181 height 19
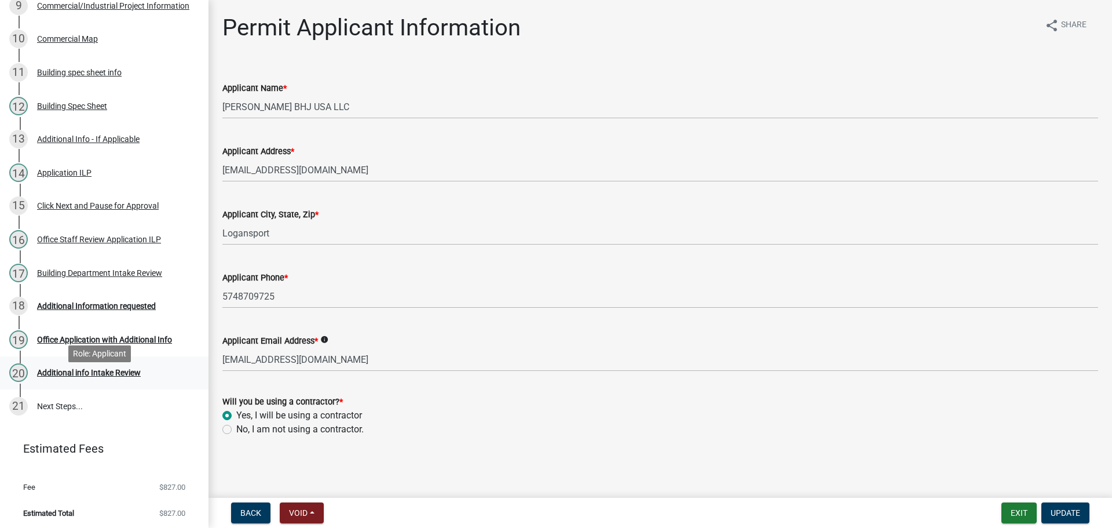
scroll to position [465, 0]
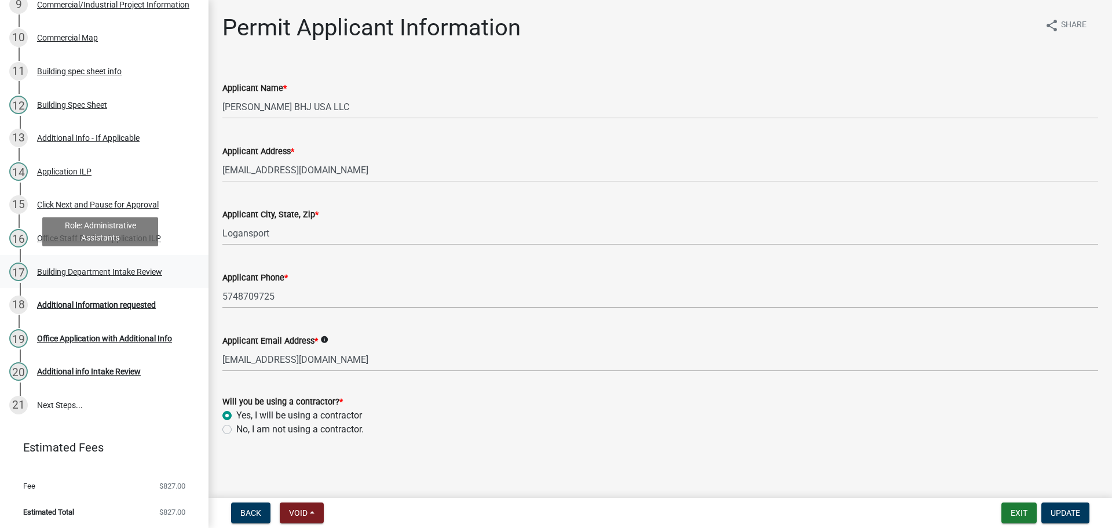
click at [98, 276] on div "17 Building Department Intake Review" at bounding box center [99, 271] width 181 height 19
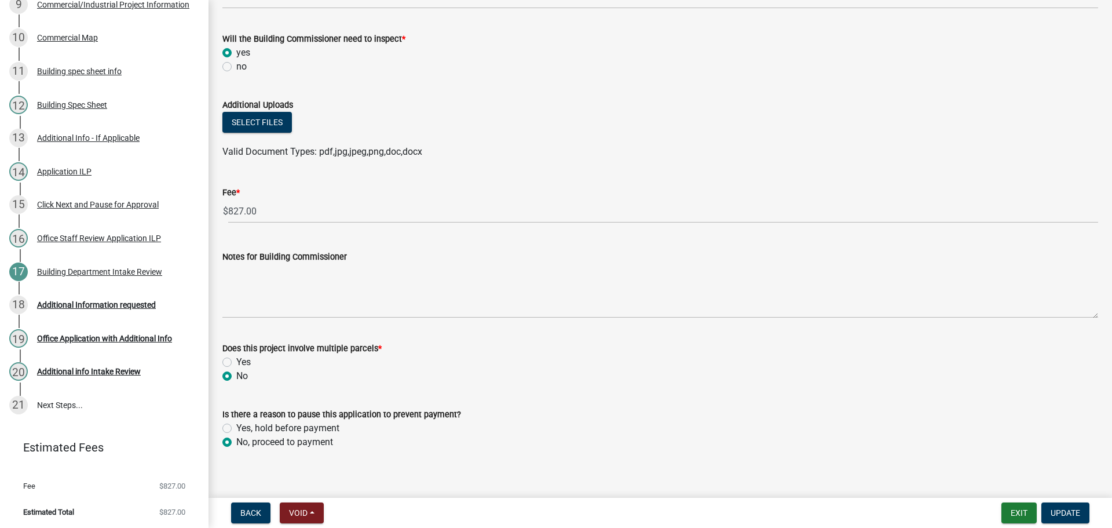
scroll to position [597, 0]
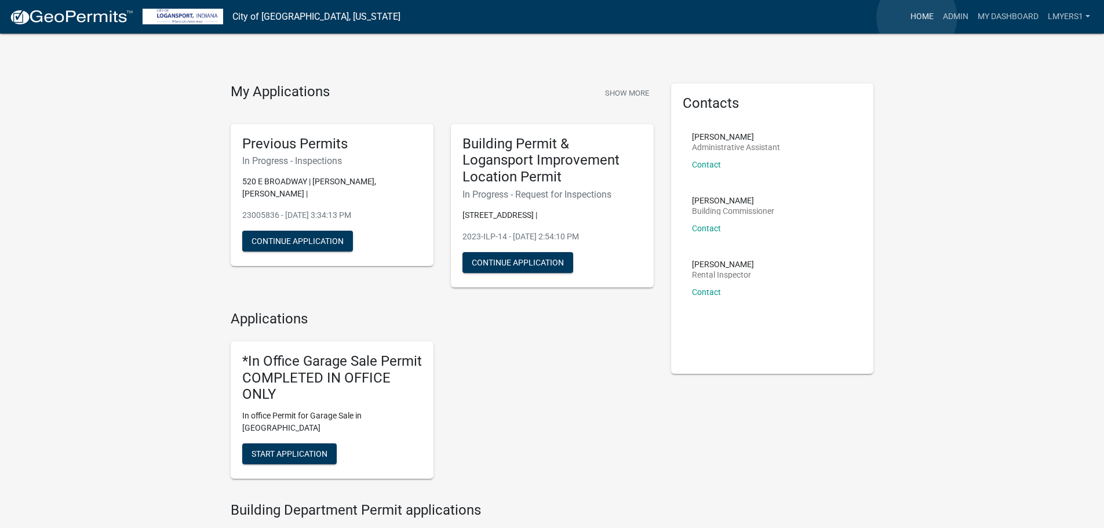
click at [917, 17] on link "Home" at bounding box center [922, 17] width 32 height 22
drag, startPoint x: 961, startPoint y: 15, endPoint x: 710, endPoint y: 97, distance: 264.5
click at [961, 15] on link "Admin" at bounding box center [955, 17] width 35 height 22
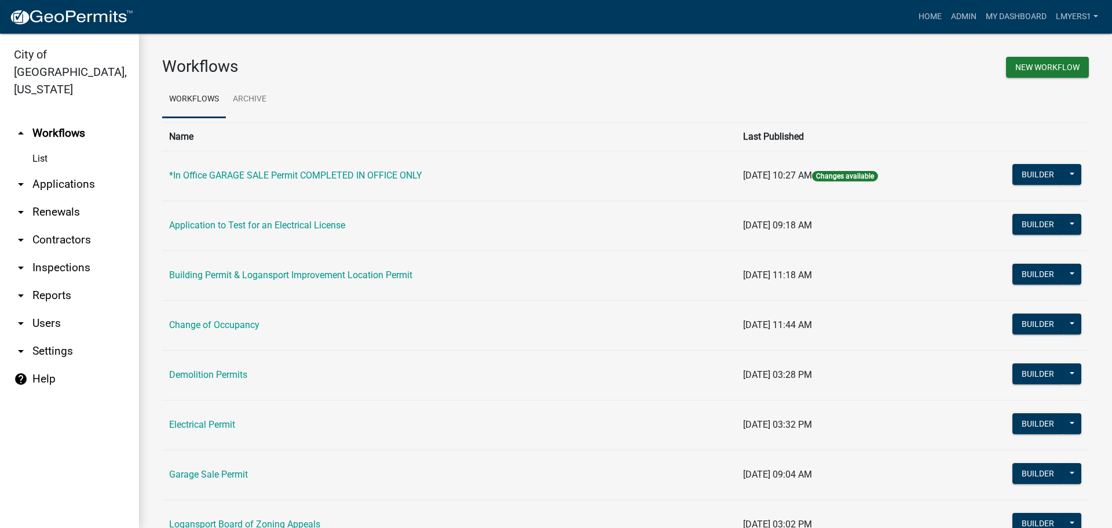
click at [70, 174] on link "arrow_drop_down Applications" at bounding box center [69, 184] width 139 height 28
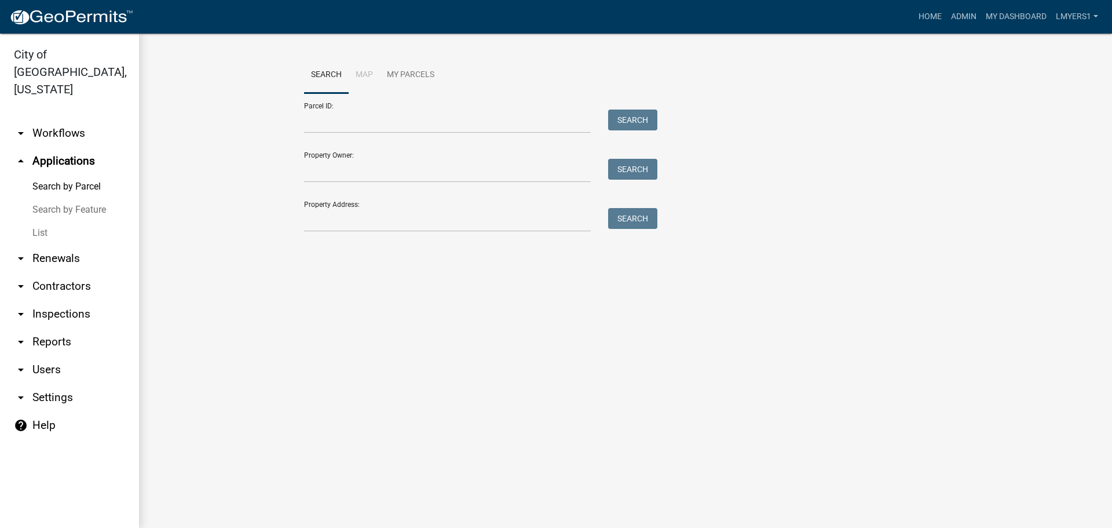
click at [41, 221] on link "List" at bounding box center [69, 232] width 139 height 23
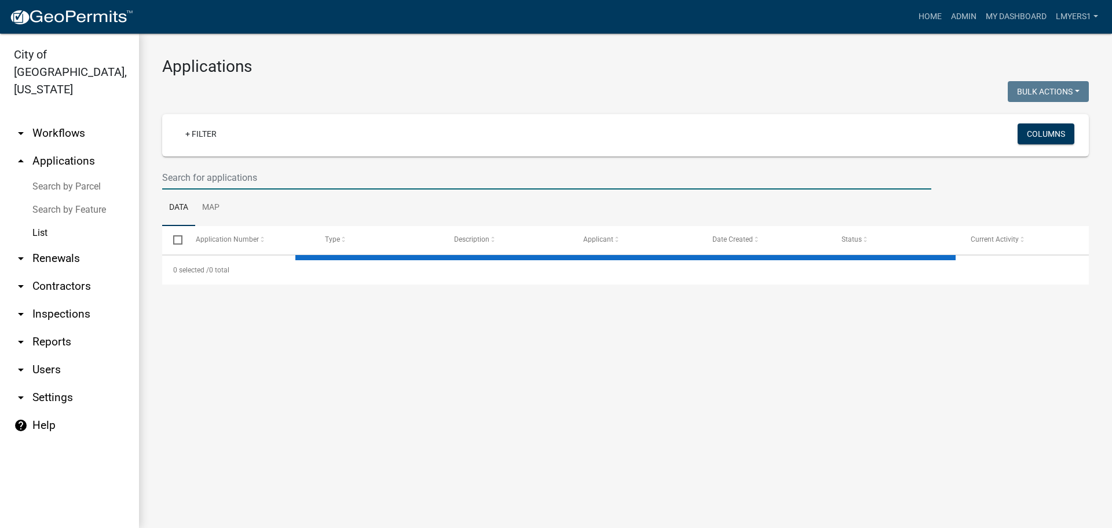
click at [261, 178] on input "text" at bounding box center [546, 178] width 769 height 24
type input "W"
select select "3: 100"
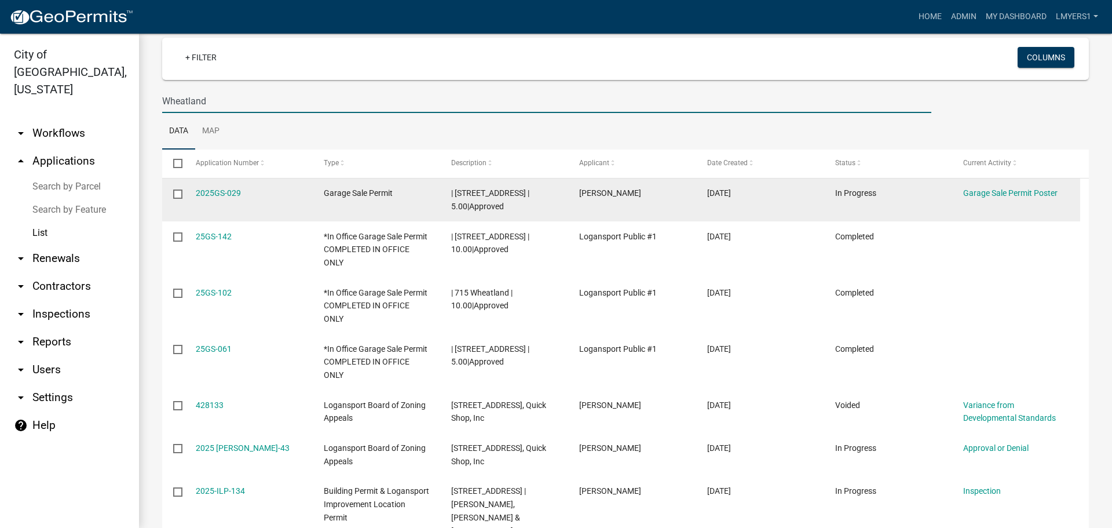
scroll to position [116, 0]
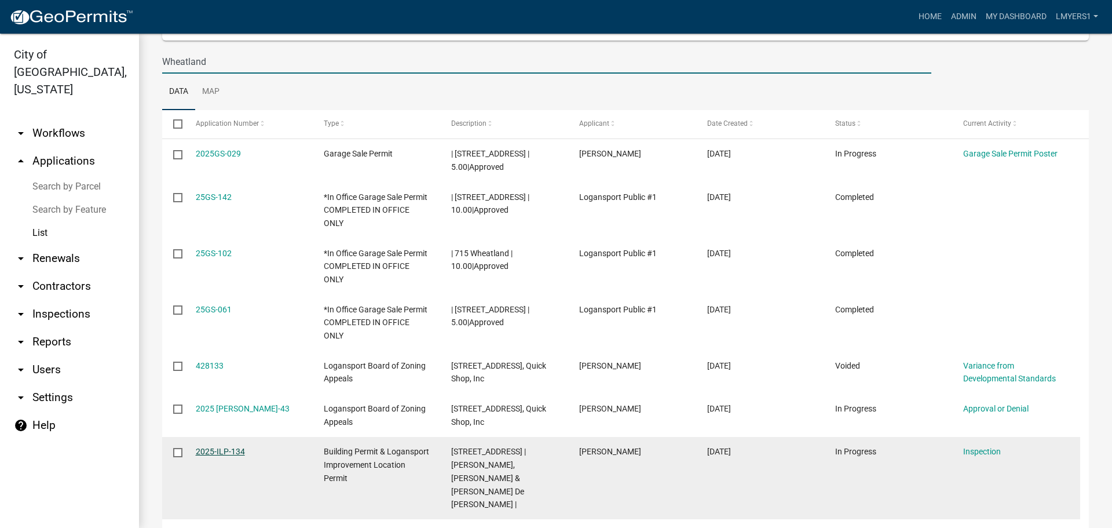
type input "Wheatland"
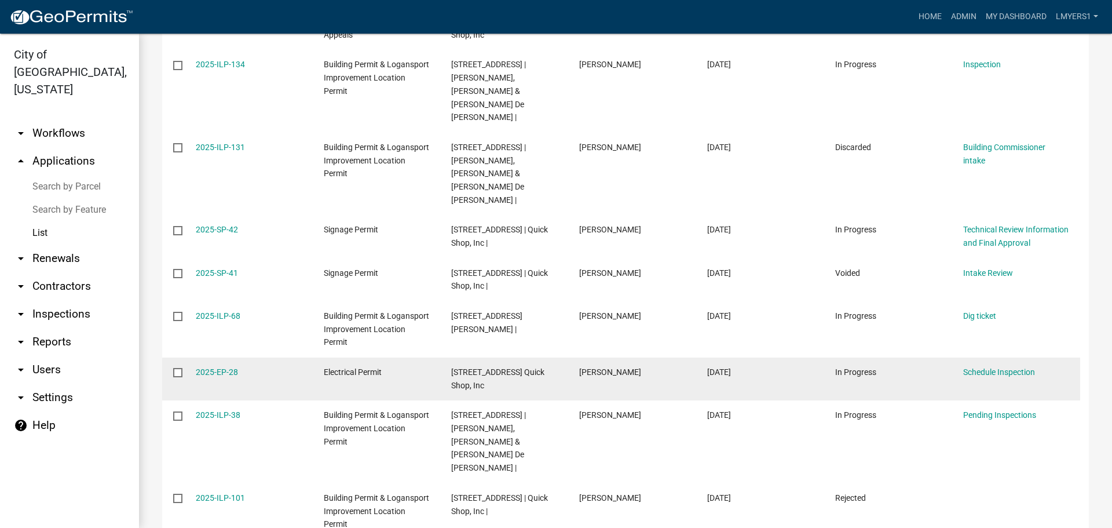
scroll to position [521, 0]
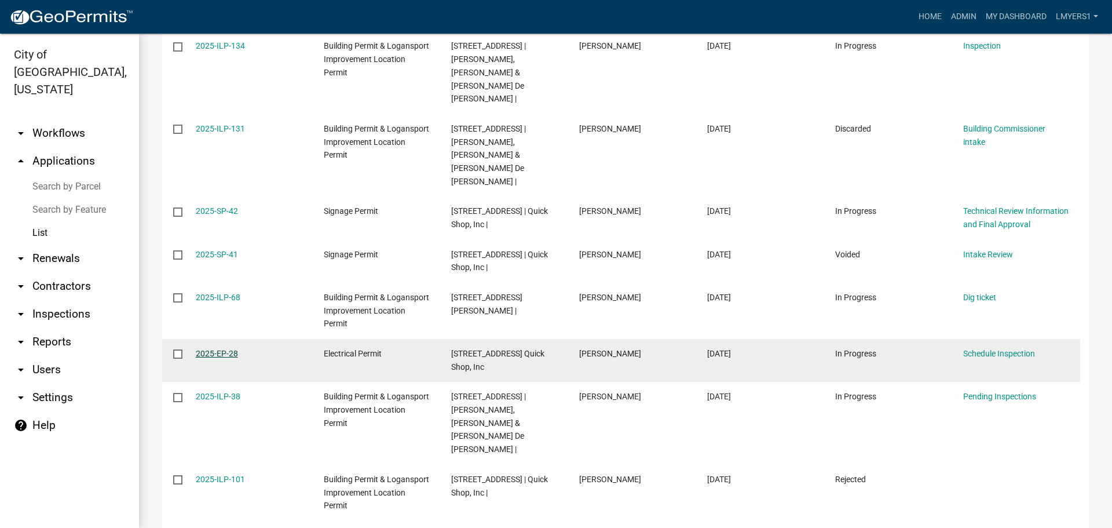
click at [224, 352] on link "2025-EP-28" at bounding box center [217, 353] width 42 height 9
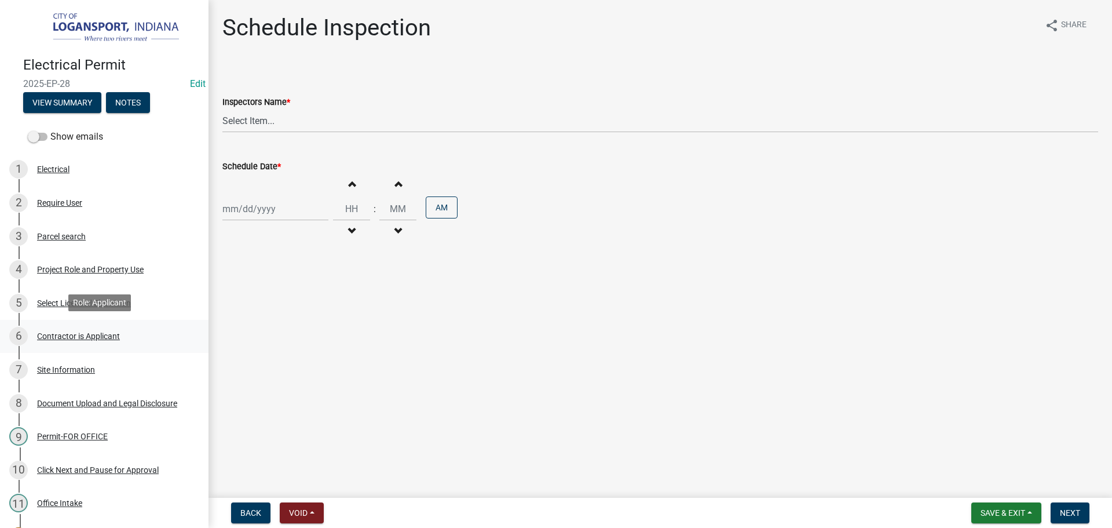
click at [72, 334] on div "Contractor is Applicant" at bounding box center [78, 336] width 83 height 8
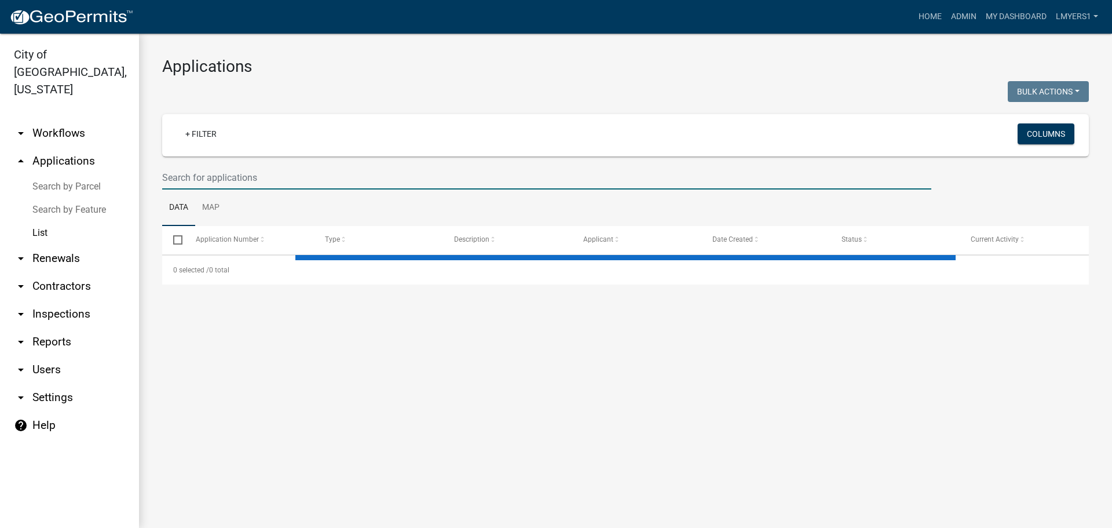
click at [202, 172] on input "text" at bounding box center [546, 178] width 769 height 24
select select "3: 100"
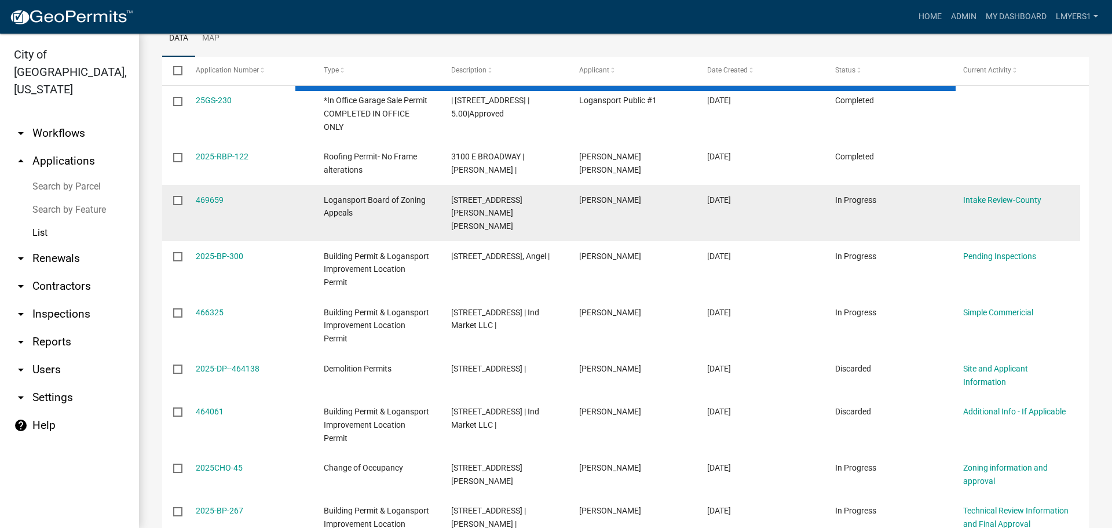
scroll to position [174, 0]
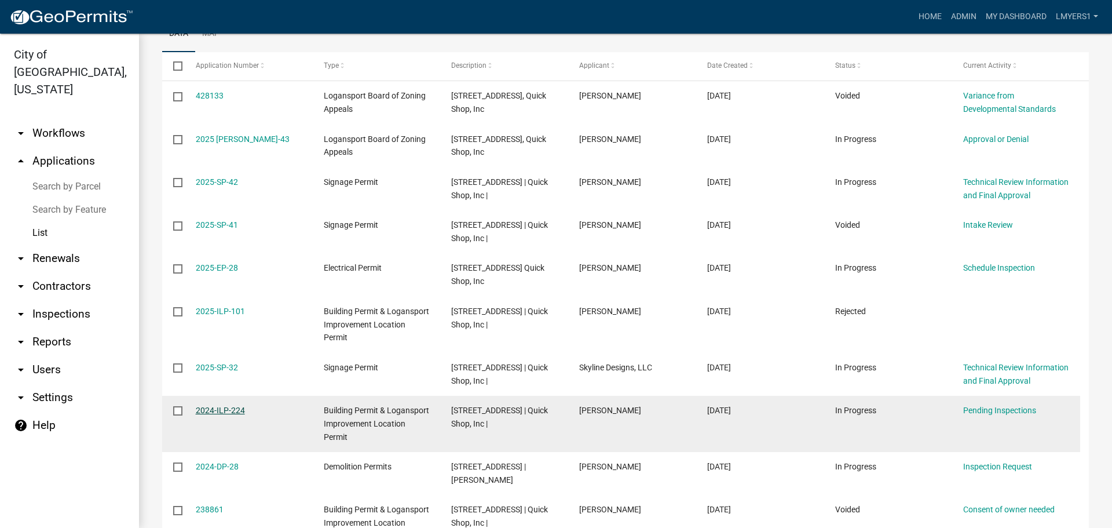
type input "1001 Whea"
click at [214, 415] on link "2024-ILP-224" at bounding box center [220, 410] width 49 height 9
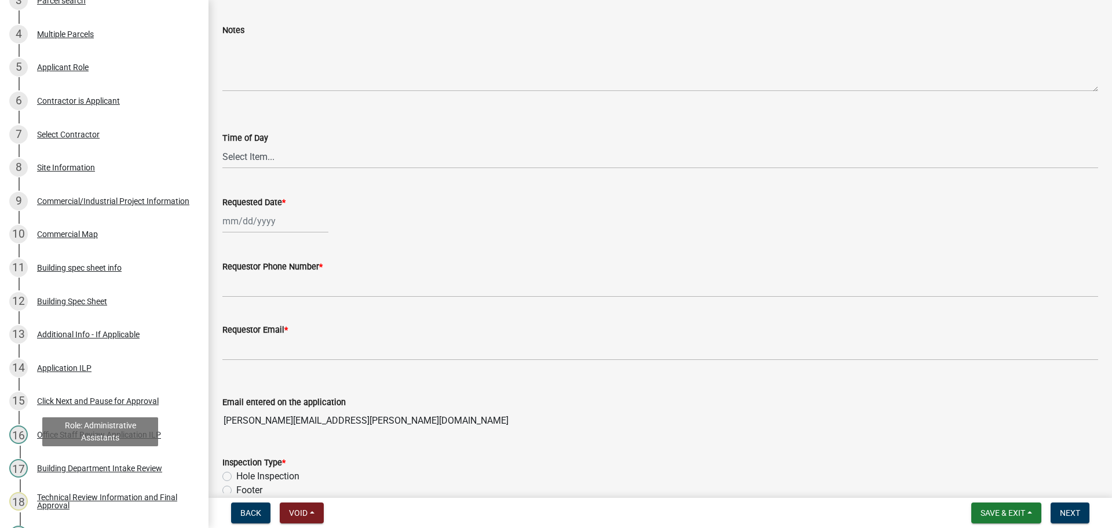
scroll to position [290, 0]
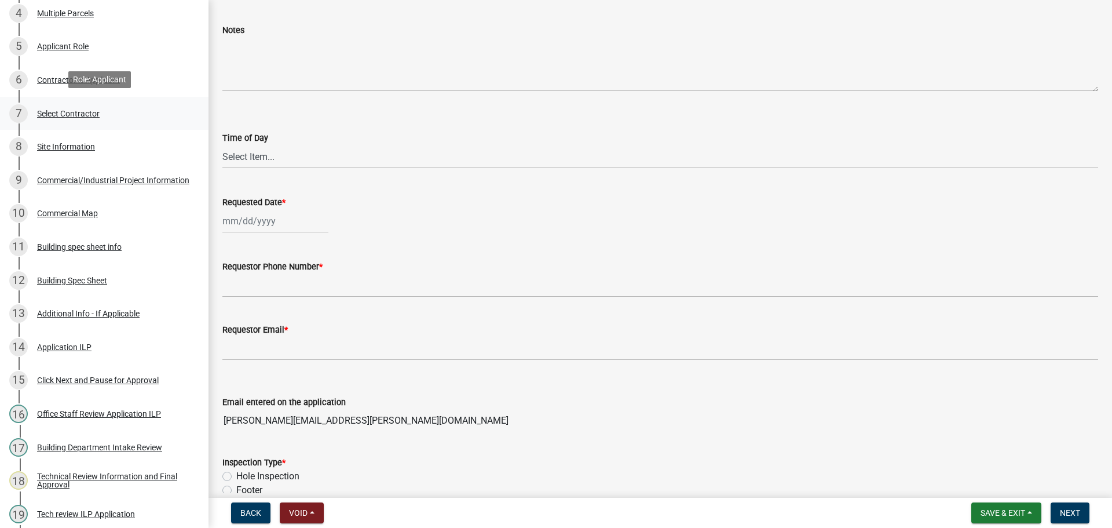
click at [79, 109] on div "Select Contractor" at bounding box center [68, 113] width 63 height 8
